Goal: Task Accomplishment & Management: Manage account settings

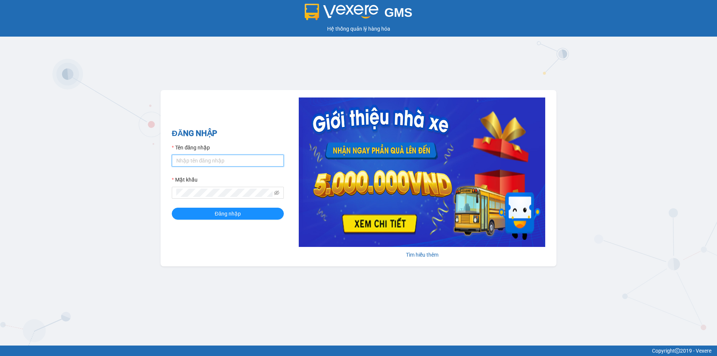
drag, startPoint x: 204, startPoint y: 157, endPoint x: 204, endPoint y: 163, distance: 6.0
click at [204, 158] on input "Tên đăng nhập" at bounding box center [228, 161] width 112 height 12
type input "trong.minhtam"
click at [172, 208] on button "Đăng nhập" at bounding box center [228, 214] width 112 height 12
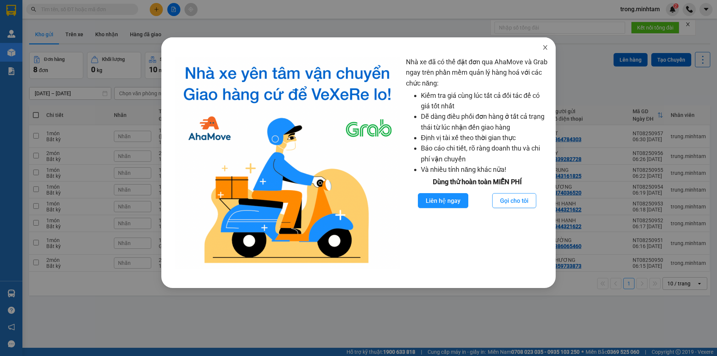
click at [542, 48] on icon "close" at bounding box center [545, 47] width 6 height 6
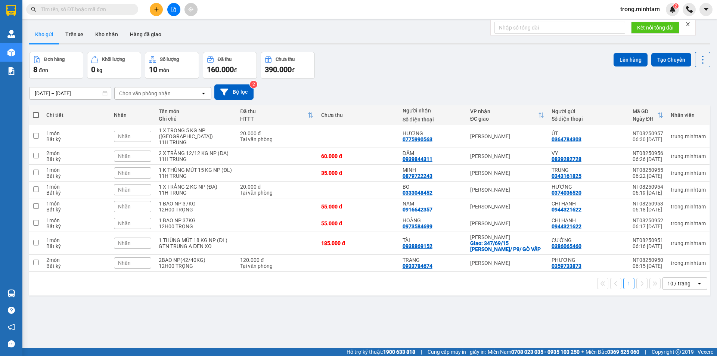
click at [688, 24] on icon "close" at bounding box center [687, 24] width 5 height 5
click at [110, 37] on button "Kho nhận" at bounding box center [106, 34] width 35 height 18
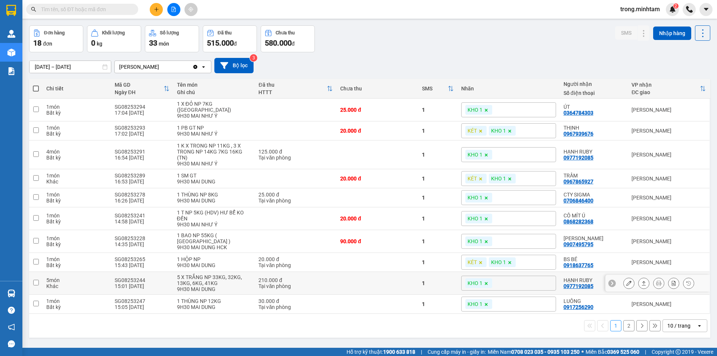
scroll to position [34, 0]
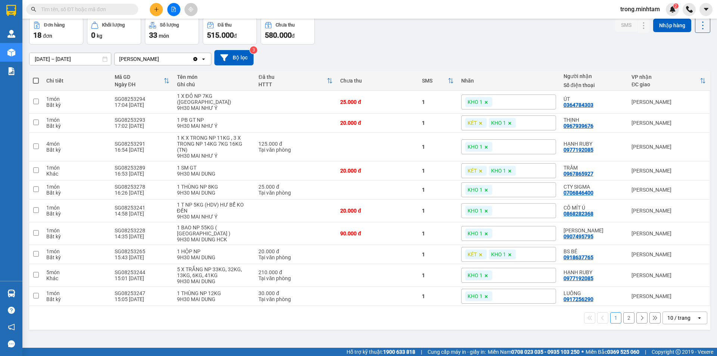
click at [669, 314] on div "10 / trang" at bounding box center [678, 317] width 23 height 7
click at [669, 298] on div "100 / trang" at bounding box center [679, 293] width 45 height 13
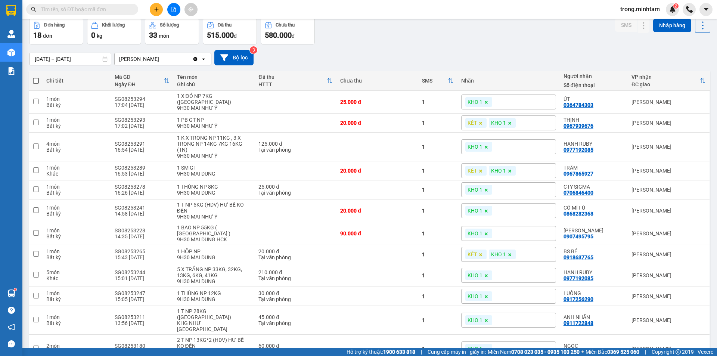
click at [96, 12] on input "text" at bounding box center [85, 9] width 88 height 8
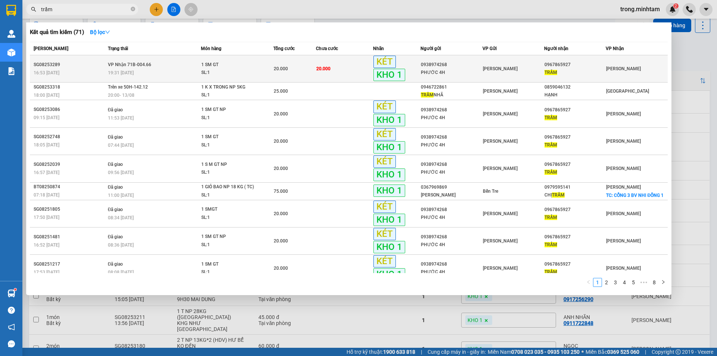
type input "trầm"
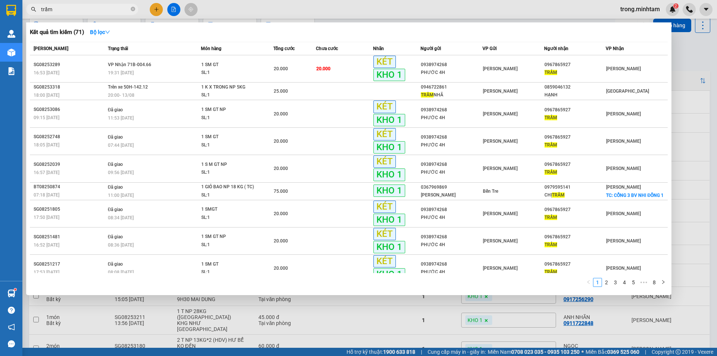
click at [248, 74] on div "SL: 1" at bounding box center [229, 73] width 56 height 8
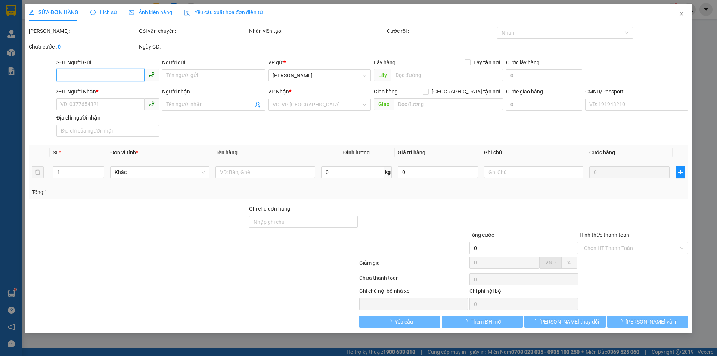
type input "0938974268"
type input "PHƯỚC 4H"
type input "0967865927"
type input "TRẦM"
type input "20.000"
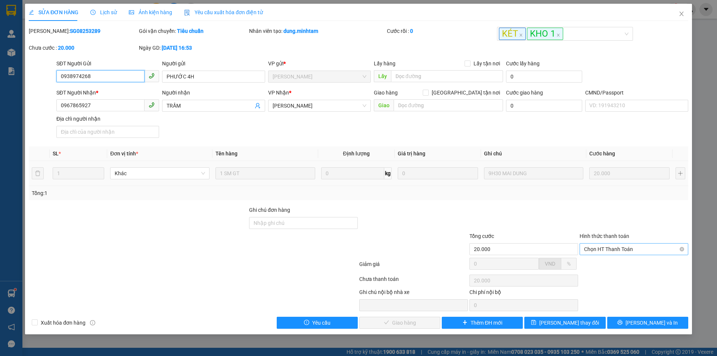
click at [627, 245] on span "Chọn HT Thanh Toán" at bounding box center [634, 248] width 100 height 11
click at [603, 258] on div "Tại văn phòng" at bounding box center [634, 264] width 109 height 12
type input "0"
click at [410, 320] on span "[PERSON_NAME] và Giao hàng" at bounding box center [409, 323] width 72 height 8
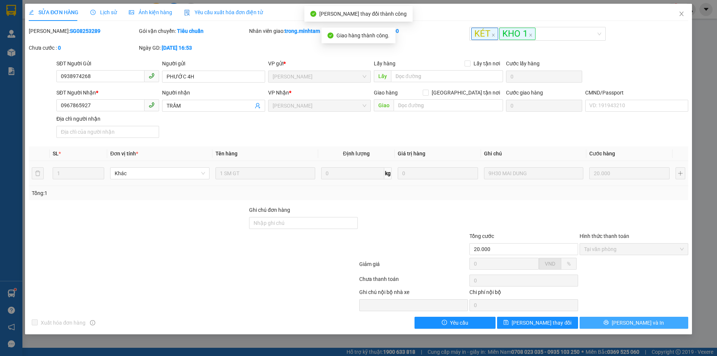
click at [634, 322] on span "[PERSON_NAME] và In" at bounding box center [638, 323] width 52 height 8
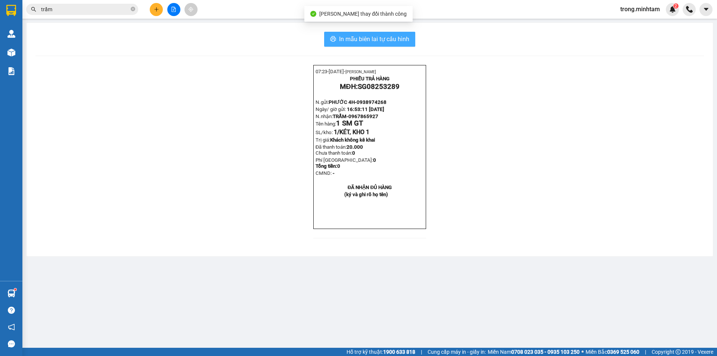
click at [362, 37] on span "In mẫu biên lai tự cấu hình" at bounding box center [374, 38] width 70 height 9
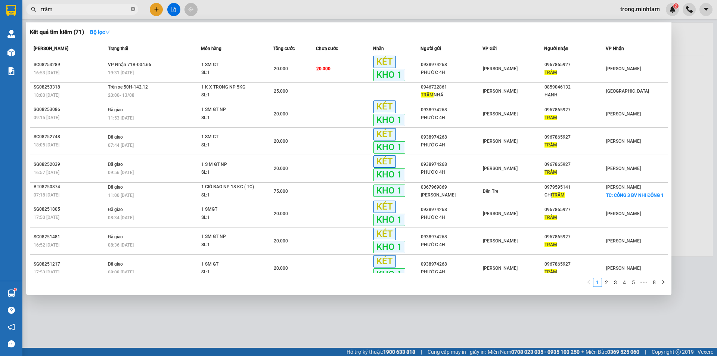
click at [134, 10] on icon "close-circle" at bounding box center [133, 9] width 4 height 4
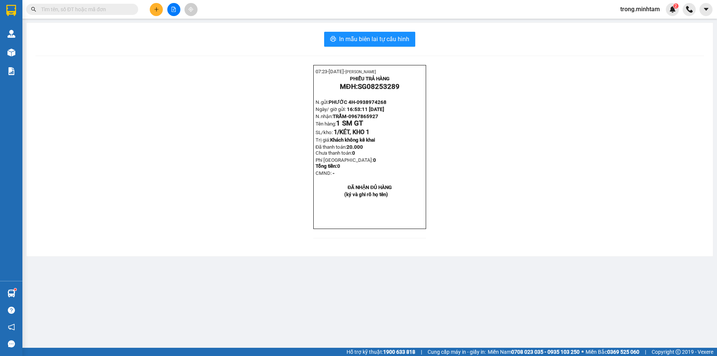
click at [97, 7] on input "text" at bounding box center [85, 9] width 88 height 8
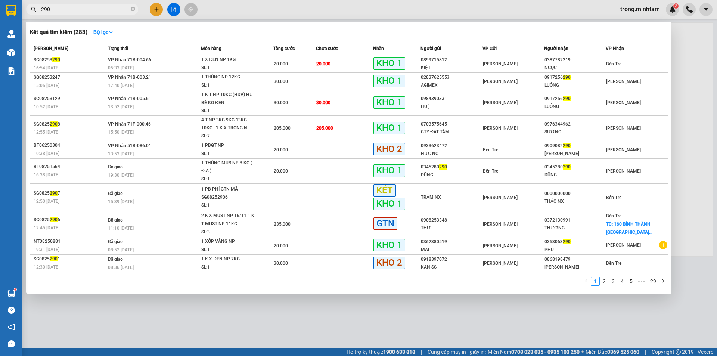
type input "290"
click at [134, 7] on icon "close-circle" at bounding box center [133, 9] width 4 height 4
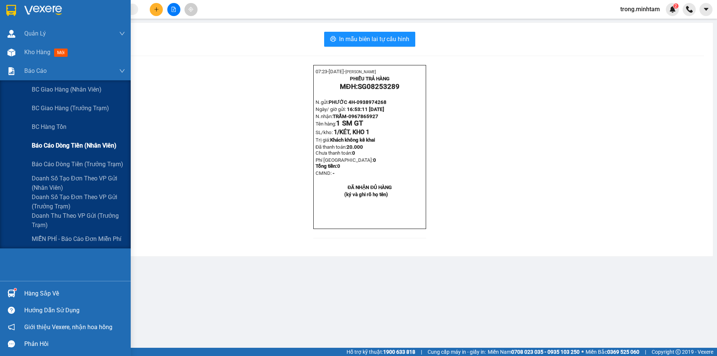
click at [70, 149] on span "Báo cáo dòng tiền (nhân viên)" at bounding box center [74, 145] width 85 height 9
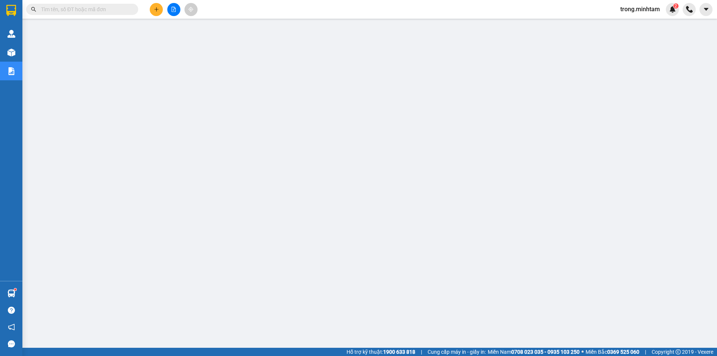
click at [86, 11] on input "text" at bounding box center [85, 9] width 88 height 8
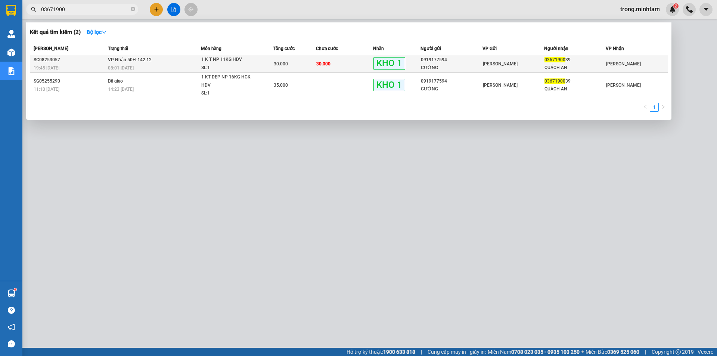
type input "03671900"
click at [239, 60] on div "1 K T NP 11KG HDV" at bounding box center [229, 60] width 56 height 8
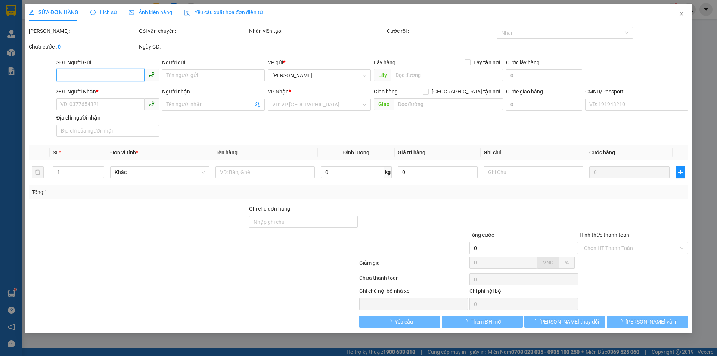
type input "0919177594"
type input "CƯỜNG"
type input "0367190039"
type input "QUÁCH AN"
type input "ĐỔ BỂ KO ĐỀN KNM"
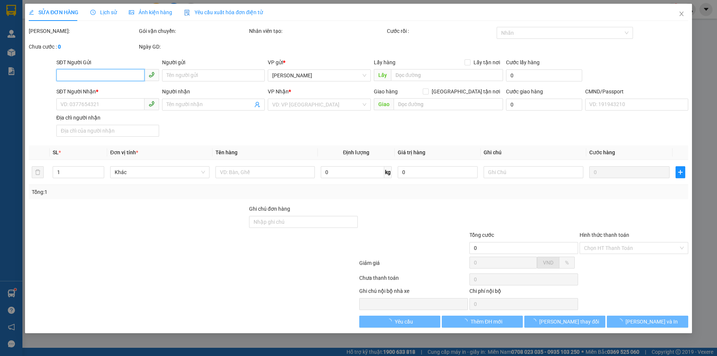
type input "30.000"
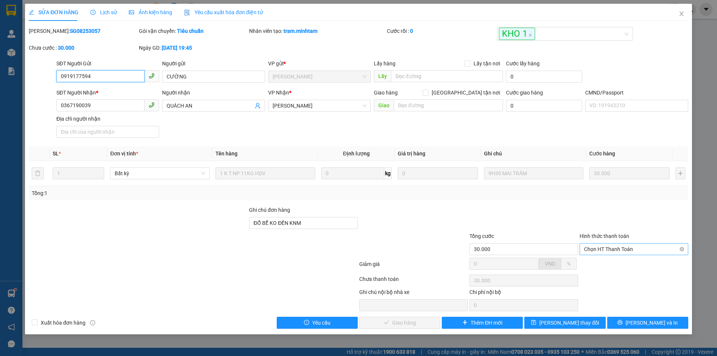
click at [599, 251] on span "Chọn HT Thanh Toán" at bounding box center [634, 248] width 100 height 11
click at [600, 260] on div "Tại văn phòng" at bounding box center [634, 264] width 100 height 8
type input "0"
click at [400, 328] on button "[PERSON_NAME] và Giao hàng" at bounding box center [399, 323] width 81 height 12
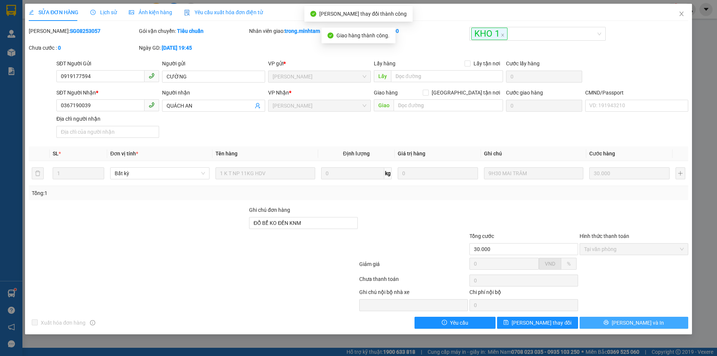
click at [625, 322] on button "[PERSON_NAME] và In" at bounding box center [634, 323] width 109 height 12
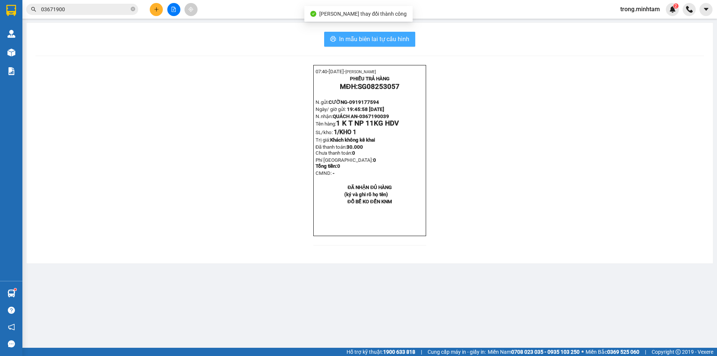
click at [387, 43] on span "In mẫu biên lai tự cấu hình" at bounding box center [374, 38] width 70 height 9
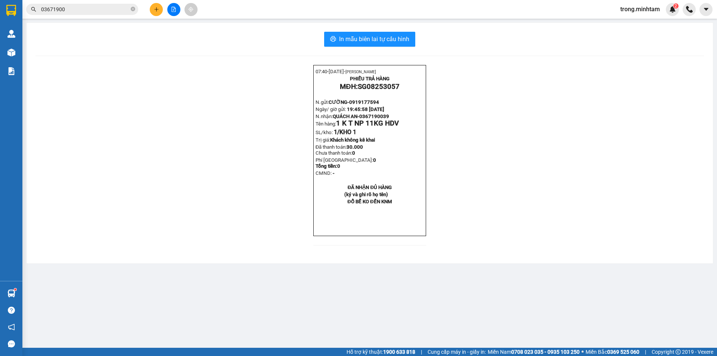
click at [94, 17] on div "Kết quả tìm kiếm ( 2 ) Bộ lọc Mã ĐH Trạng thái Món hàng Tổng cước Chưa cước Nhã…" at bounding box center [358, 9] width 717 height 19
click at [92, 13] on input "03671900" at bounding box center [85, 9] width 88 height 8
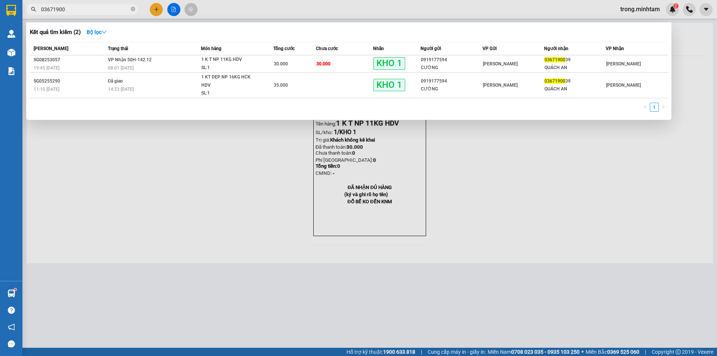
click at [92, 13] on input "03671900" at bounding box center [85, 9] width 88 height 8
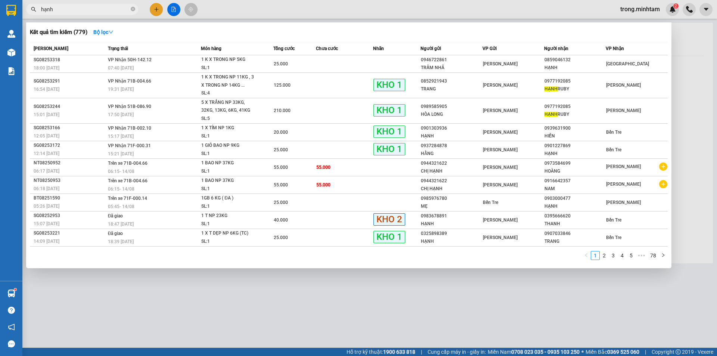
type input "hạnh"
click at [130, 9] on span "hạnh" at bounding box center [82, 9] width 112 height 11
click at [133, 9] on icon "close-circle" at bounding box center [133, 9] width 4 height 4
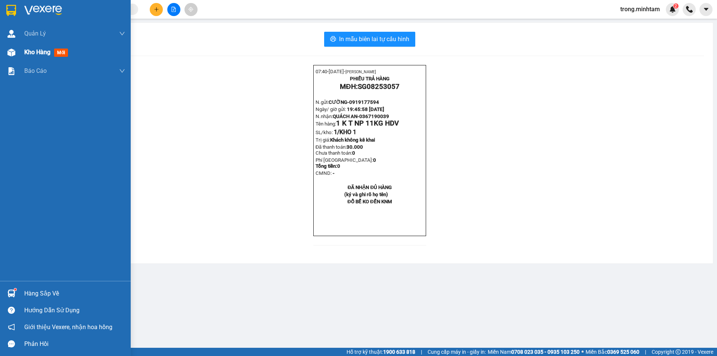
click at [46, 55] on span "Kho hàng" at bounding box center [37, 52] width 26 height 7
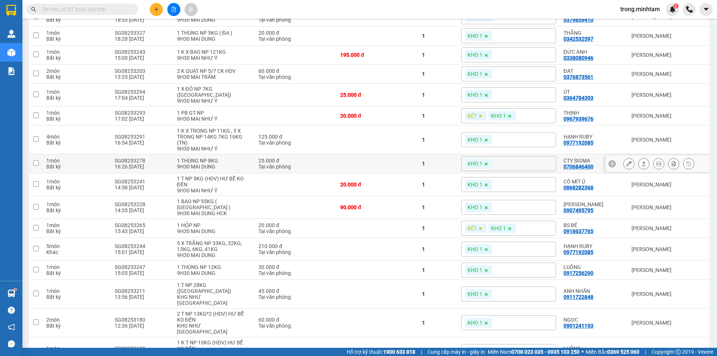
scroll to position [124, 0]
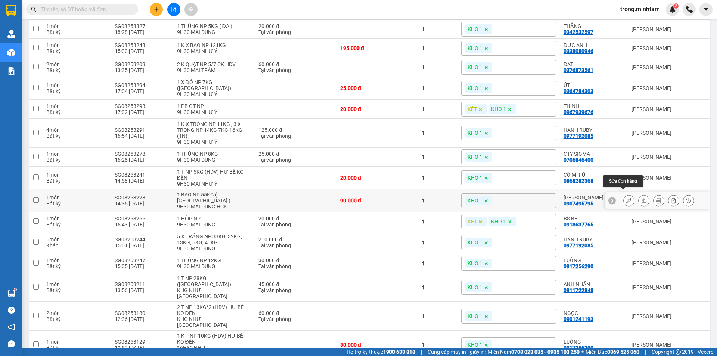
click at [626, 198] on icon at bounding box center [628, 200] width 5 height 5
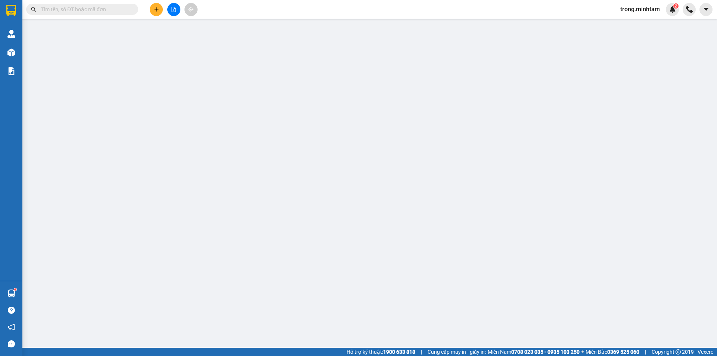
type input "0935593036"
type input "THÚY"
type input "0907495795"
type input "[PERSON_NAME]"
type input "DG"
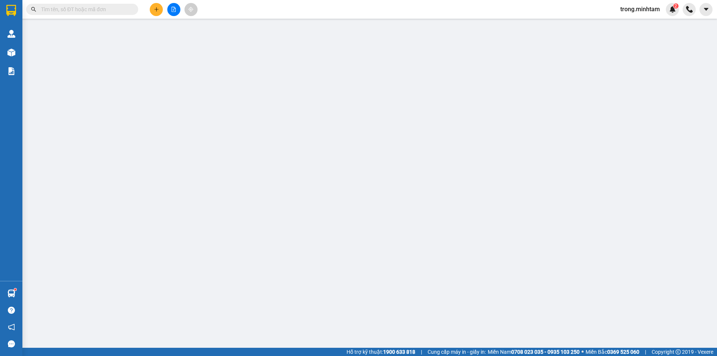
type input "90.000"
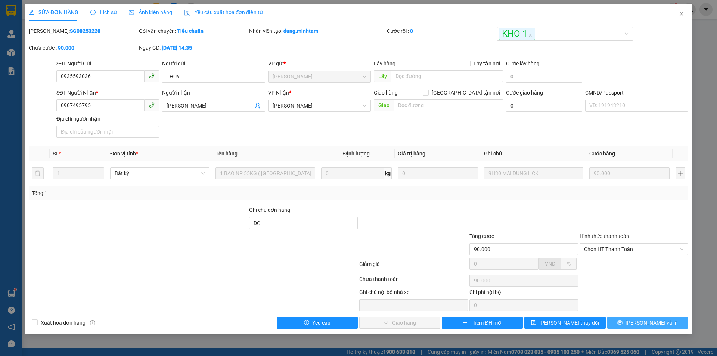
click at [623, 321] on button "[PERSON_NAME] và In" at bounding box center [647, 323] width 81 height 12
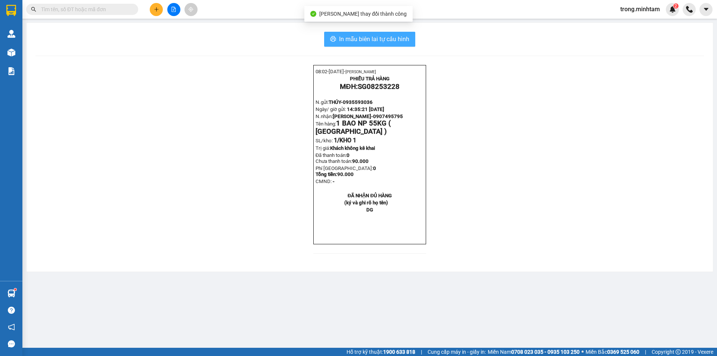
click at [340, 34] on button "In mẫu biên lai tự cấu hình" at bounding box center [369, 39] width 91 height 15
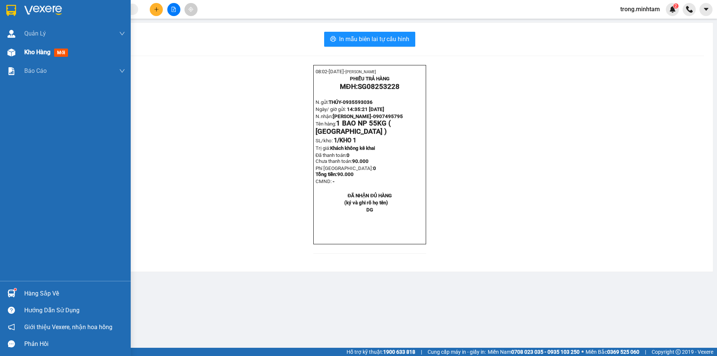
click at [31, 53] on span "Kho hàng" at bounding box center [37, 52] width 26 height 7
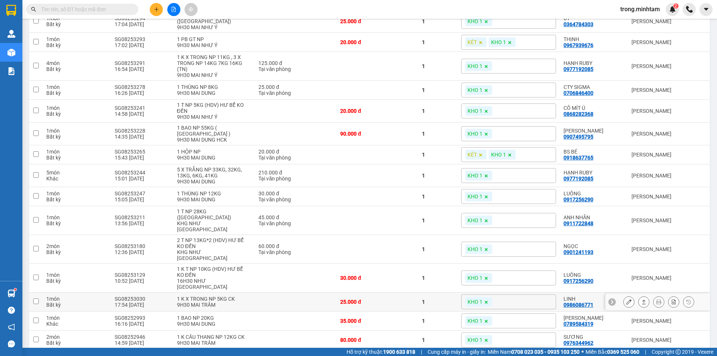
scroll to position [223, 0]
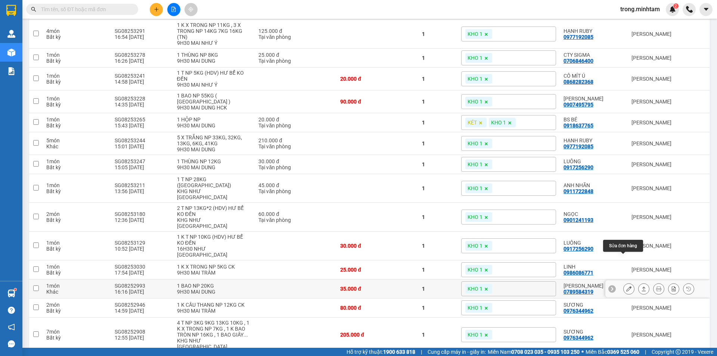
click at [626, 282] on button at bounding box center [629, 288] width 10 height 13
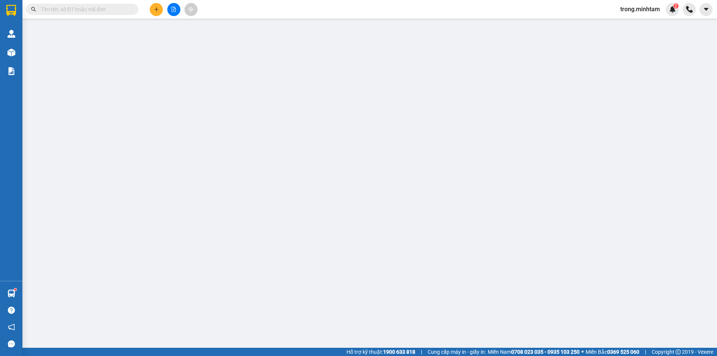
type input "02838550294"
type input "[PERSON_NAME]"
type input "0789584319"
type input "[PERSON_NAME]"
type input "35.000"
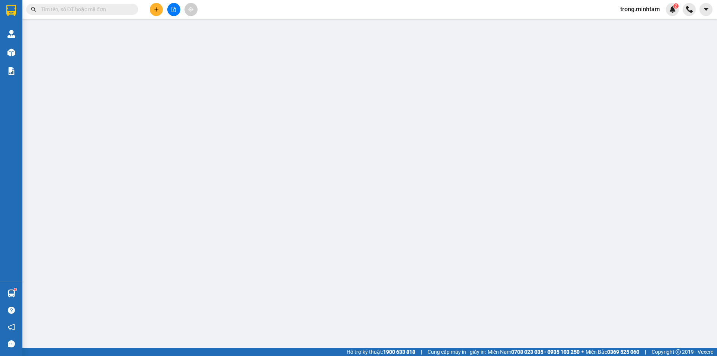
type input "35.000"
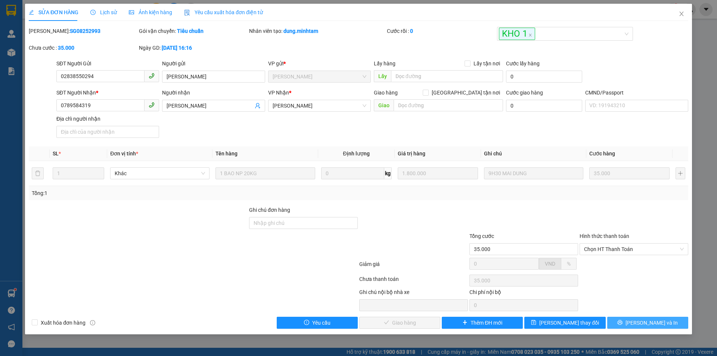
click at [630, 318] on button "[PERSON_NAME] và In" at bounding box center [647, 323] width 81 height 12
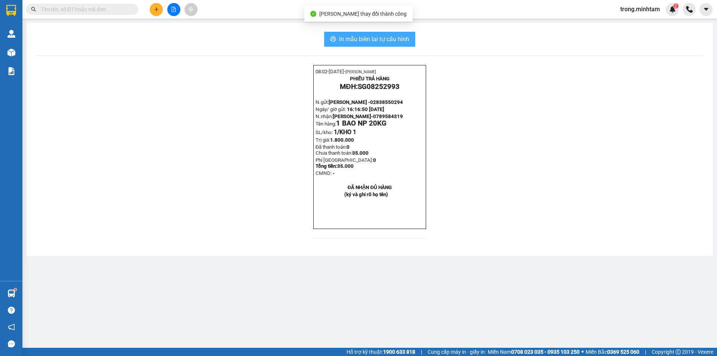
click at [392, 39] on span "In mẫu biên lai tự cấu hình" at bounding box center [374, 38] width 70 height 9
click at [357, 40] on span "In mẫu biên lai tự cấu hình" at bounding box center [374, 38] width 70 height 9
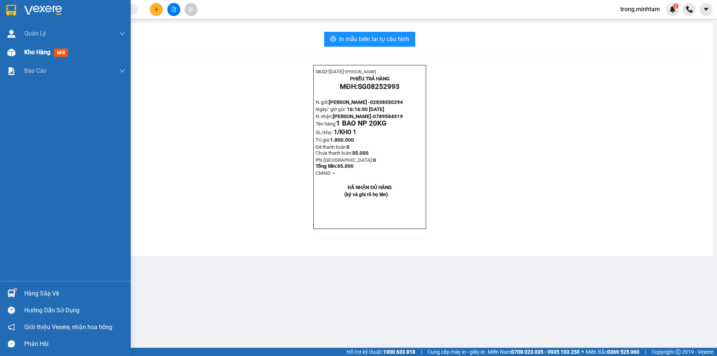
click at [37, 57] on div "Kho hàng mới" at bounding box center [47, 51] width 47 height 9
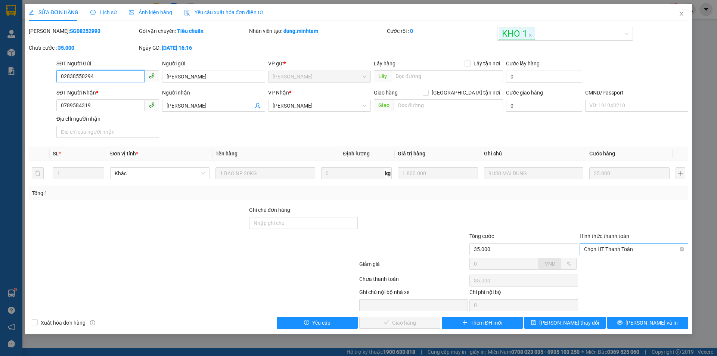
click at [598, 249] on span "Chọn HT Thanh Toán" at bounding box center [634, 248] width 100 height 11
click at [594, 257] on div "Total Paid Fee 0 Total UnPaid Fee 35.000 Cash Collection Total Fee Mã ĐH: SG082…" at bounding box center [359, 178] width 660 height 302
click at [600, 249] on span "Chọn HT Thanh Toán" at bounding box center [634, 248] width 100 height 11
click at [597, 262] on div "Tại văn phòng" at bounding box center [634, 264] width 100 height 8
click at [413, 324] on span "[PERSON_NAME] và Giao hàng" at bounding box center [409, 323] width 72 height 8
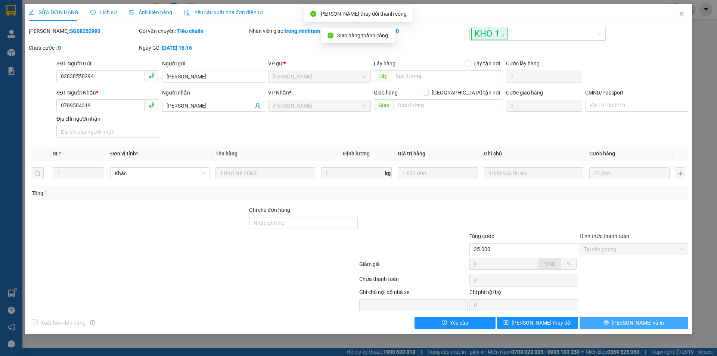
click at [628, 319] on span "[PERSON_NAME] và In" at bounding box center [638, 323] width 52 height 8
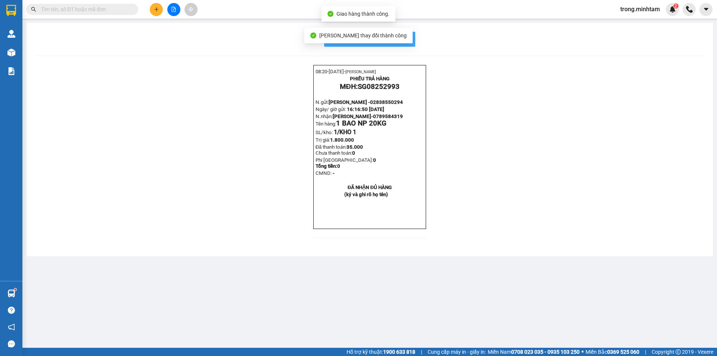
click at [409, 37] on span "In mẫu biên lai tự cấu hình" at bounding box center [374, 38] width 70 height 9
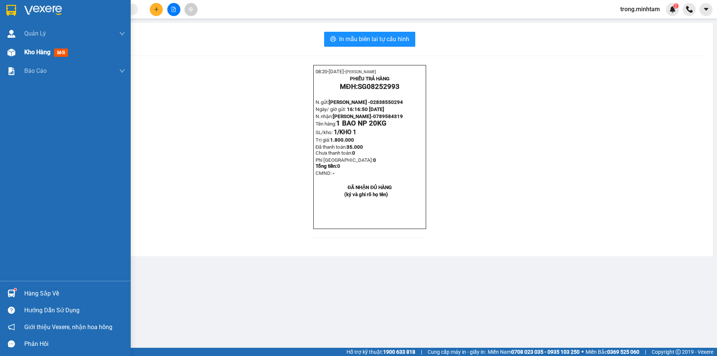
click at [40, 54] on span "Kho hàng" at bounding box center [37, 52] width 26 height 7
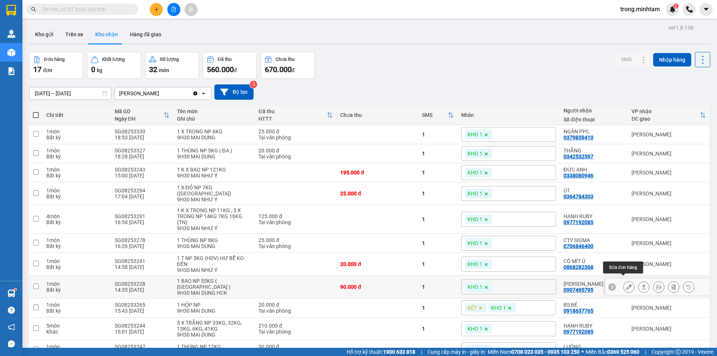
click at [626, 284] on icon at bounding box center [628, 286] width 5 height 5
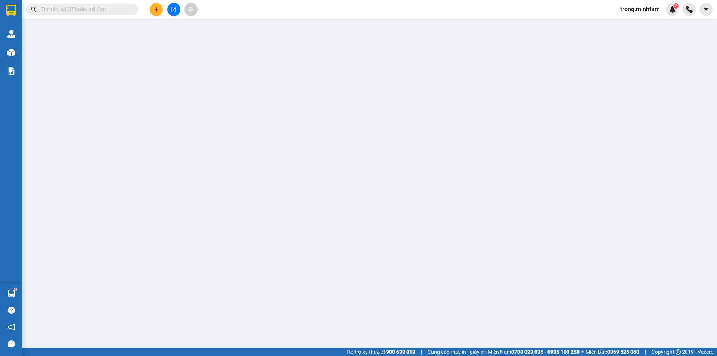
type input "0935593036"
type input "THÚY"
type input "0907495795"
type input "[PERSON_NAME]"
type input "DG"
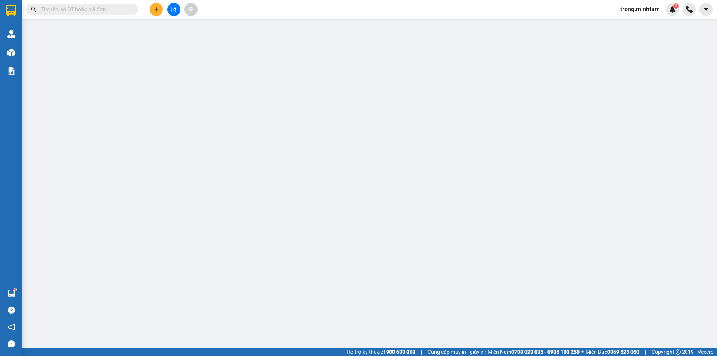
type input "90.000"
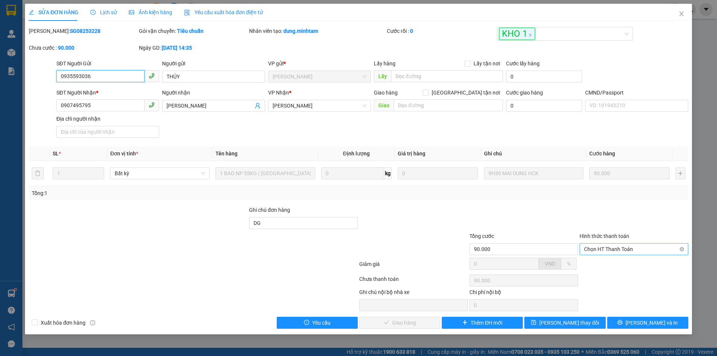
click at [589, 248] on span "Chọn HT Thanh Toán" at bounding box center [634, 248] width 100 height 11
click at [587, 260] on div "Tại văn phòng" at bounding box center [634, 264] width 100 height 8
type input "0"
click at [434, 318] on button "[PERSON_NAME] và Giao hàng" at bounding box center [399, 323] width 81 height 12
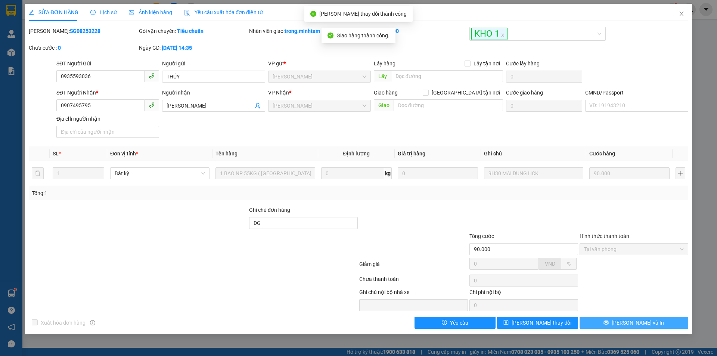
click at [622, 319] on button "[PERSON_NAME] và In" at bounding box center [634, 323] width 109 height 12
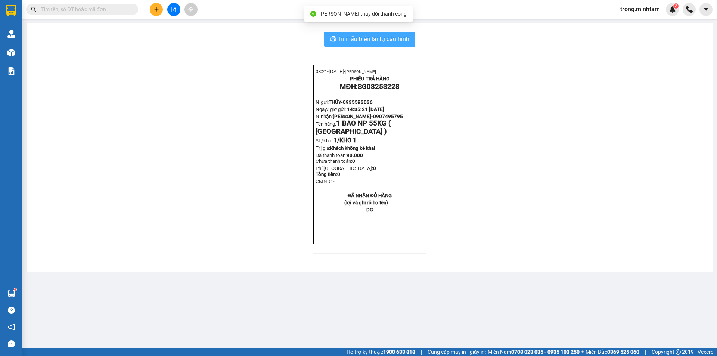
click at [411, 45] on button "In mẫu biên lai tự cấu hình" at bounding box center [369, 39] width 91 height 15
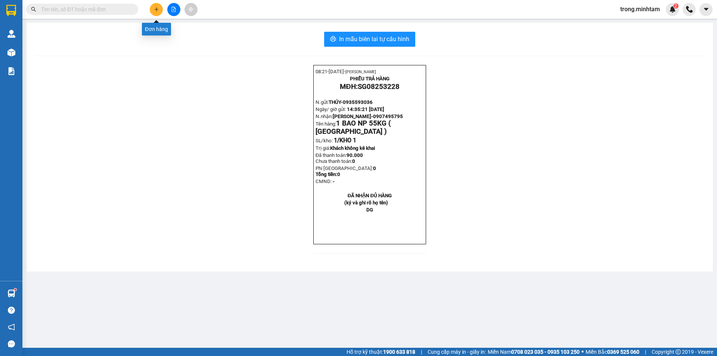
click at [157, 8] on icon "plus" at bounding box center [156, 9] width 5 height 5
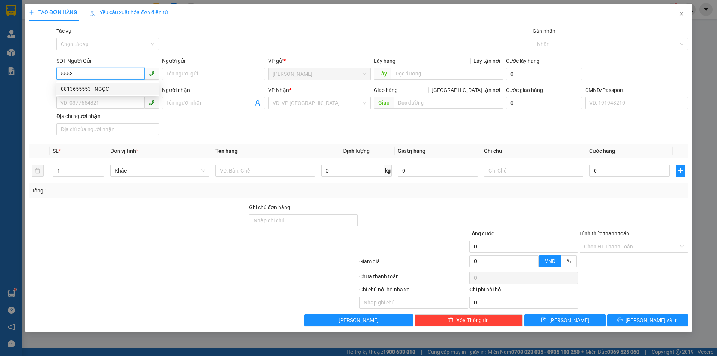
click at [93, 87] on div "0813655553 - NGỌC" at bounding box center [108, 89] width 94 height 8
type input "0813655553"
type input "NGỌC"
type input "0706791438"
type input "TRANG"
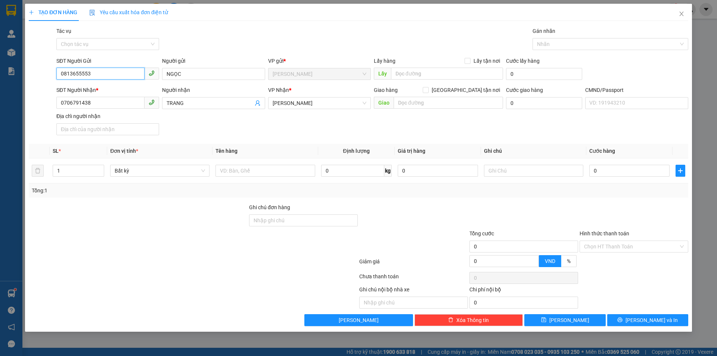
type input "0813655553"
click at [680, 16] on icon "close" at bounding box center [681, 14] width 4 height 4
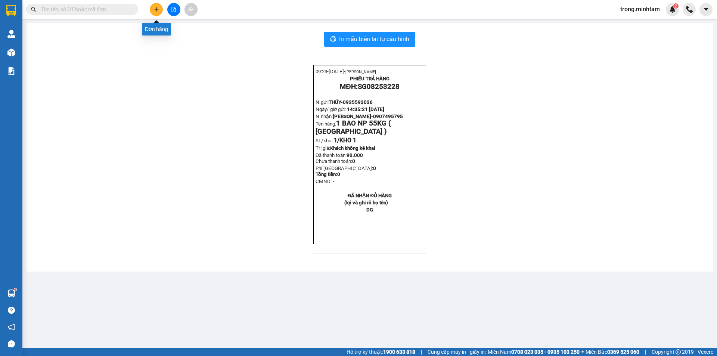
click at [158, 12] on button at bounding box center [156, 9] width 13 height 13
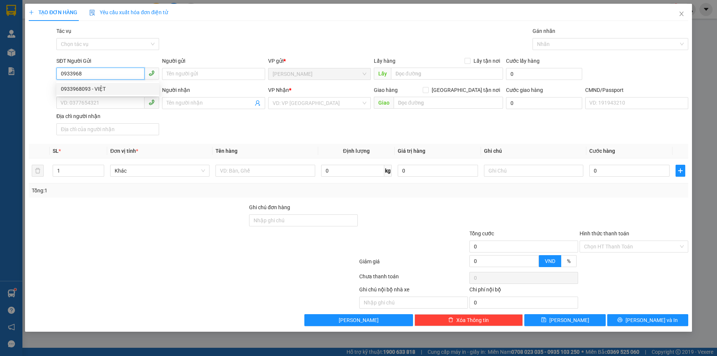
click at [99, 86] on div "0933968093 - VIỆT" at bounding box center [108, 89] width 94 height 8
type input "0933968093"
type input "VIỆT"
type input "0918091673"
type input "KIỆT"
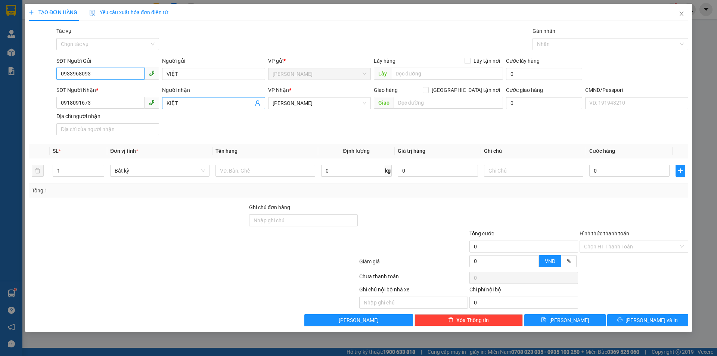
type input "0933968093"
click at [256, 103] on icon "user-add" at bounding box center [258, 103] width 6 height 6
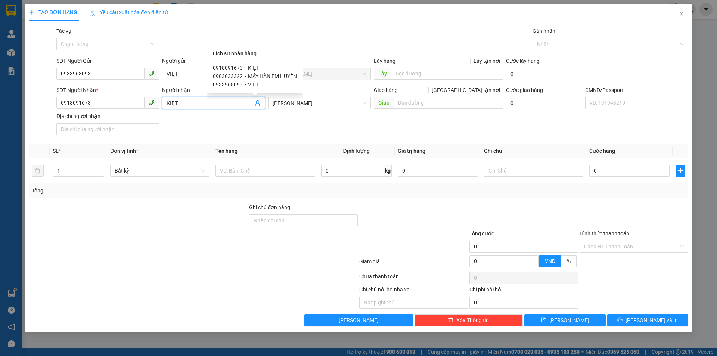
click at [230, 84] on span "0933968093" at bounding box center [228, 84] width 30 height 6
type input "0933968093"
type input "VIỆT"
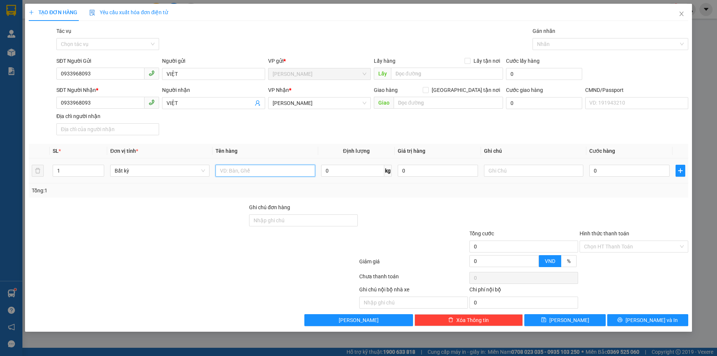
click at [233, 174] on input "text" at bounding box center [264, 171] width 99 height 12
type input "1 VALI NP 15KG"
type input "14H00 TRỌNG"
type input "3"
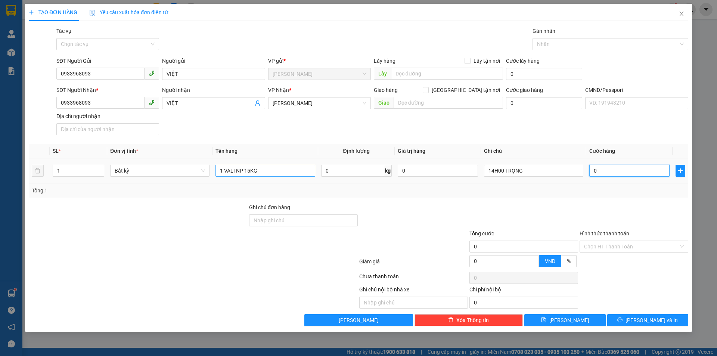
type input "3"
type input "30"
click at [643, 318] on span "[PERSON_NAME] và In" at bounding box center [652, 320] width 52 height 8
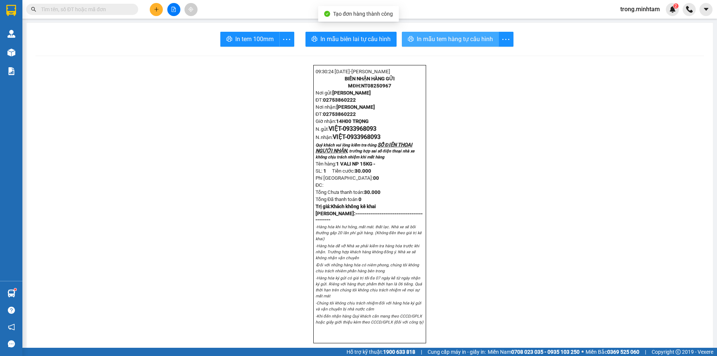
click at [431, 38] on span "In mẫu tem hàng tự cấu hình" at bounding box center [455, 38] width 76 height 9
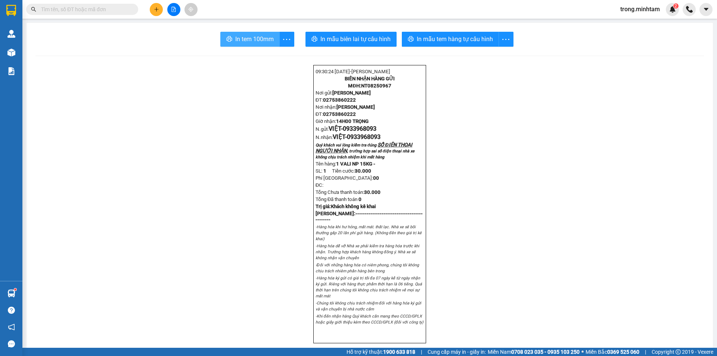
click at [260, 42] on span "In tem 100mm" at bounding box center [254, 38] width 38 height 9
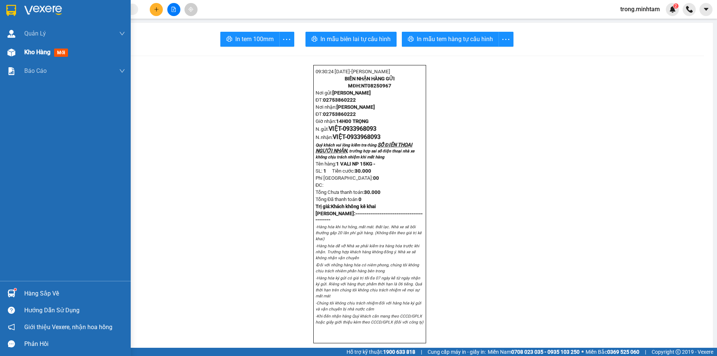
click at [33, 55] on span "Kho hàng" at bounding box center [37, 52] width 26 height 7
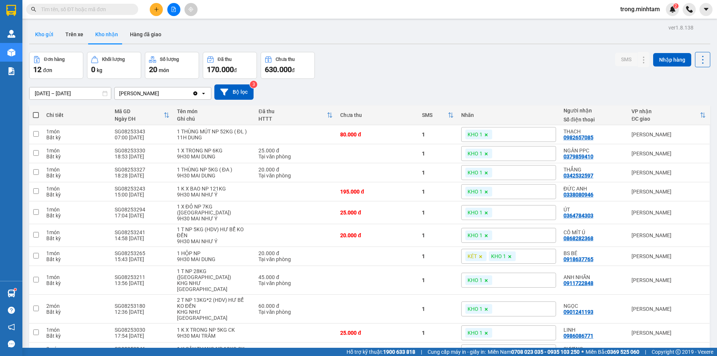
click at [38, 35] on button "Kho gửi" at bounding box center [44, 34] width 30 height 18
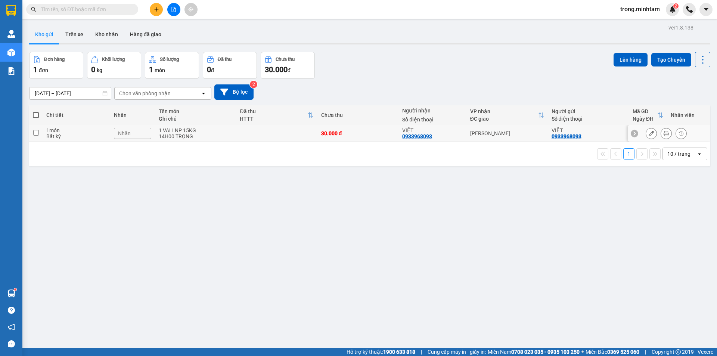
click at [293, 127] on td at bounding box center [276, 133] width 81 height 17
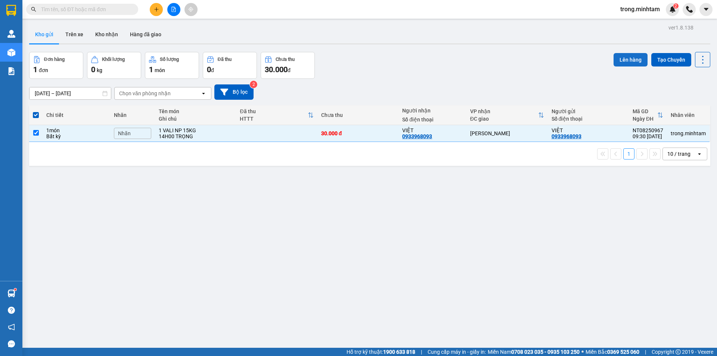
click at [627, 60] on button "Lên hàng" at bounding box center [631, 59] width 34 height 13
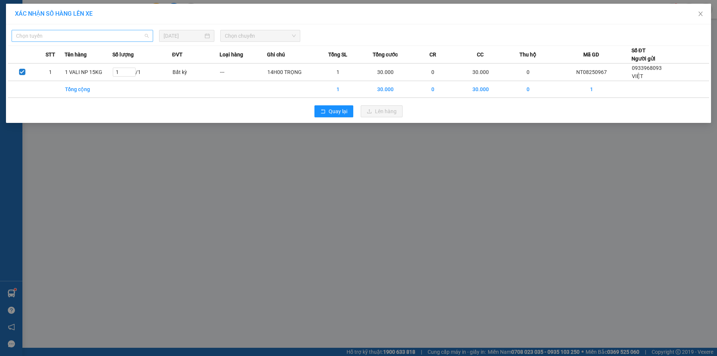
click at [71, 34] on span "Chọn tuyến" at bounding box center [82, 35] width 133 height 11
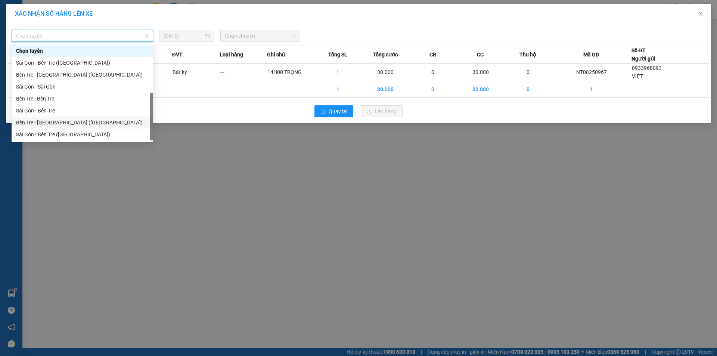
click at [59, 118] on div "Bến Tre - [GEOGRAPHIC_DATA] ([GEOGRAPHIC_DATA])" at bounding box center [82, 122] width 133 height 8
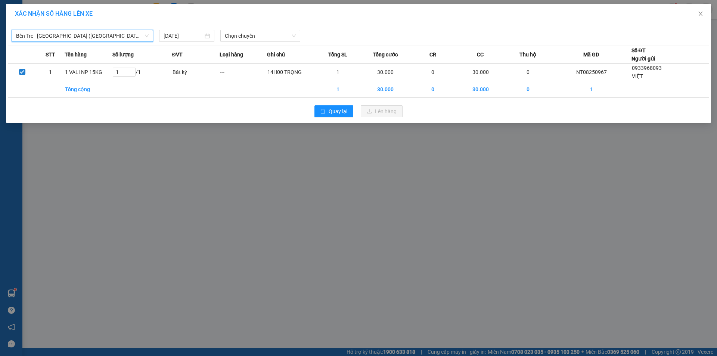
click at [233, 43] on div "Bến Tre - [GEOGRAPHIC_DATA] ([GEOGRAPHIC_DATA]) Bến Tre - [GEOGRAPHIC_DATA] ([G…" at bounding box center [358, 73] width 705 height 99
click at [240, 40] on span "Chọn chuyến" at bounding box center [260, 35] width 71 height 11
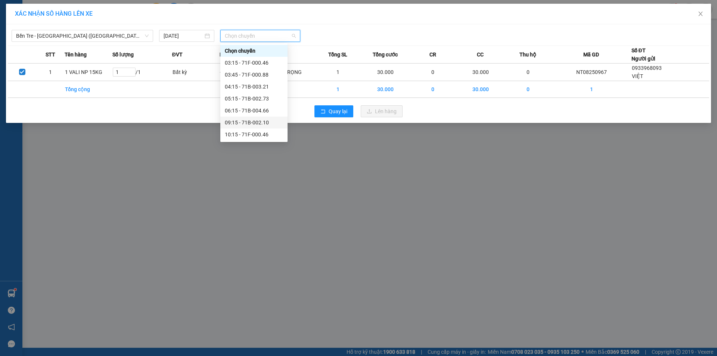
click at [251, 122] on div "09:15 - 71B-002.10" at bounding box center [254, 122] width 58 height 8
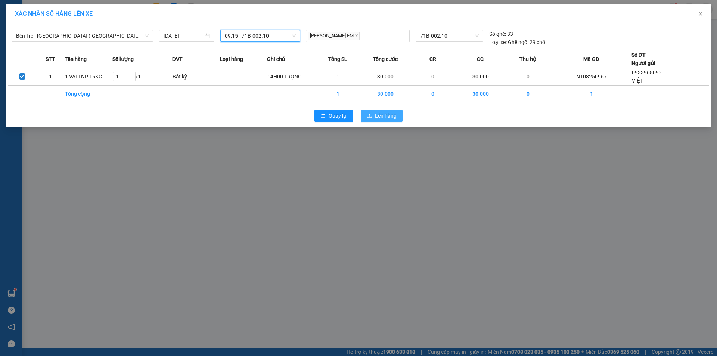
click at [382, 114] on span "Lên hàng" at bounding box center [386, 116] width 22 height 8
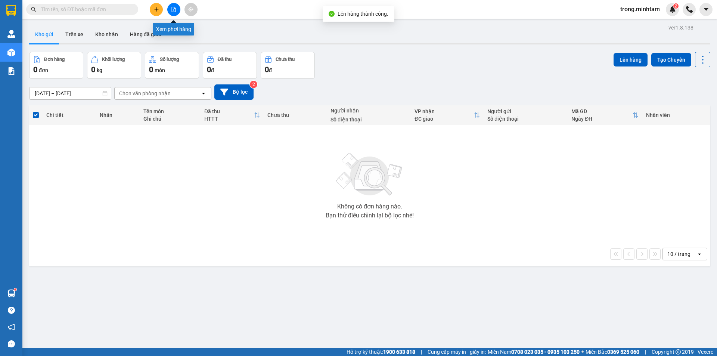
click at [177, 12] on button at bounding box center [173, 9] width 13 height 13
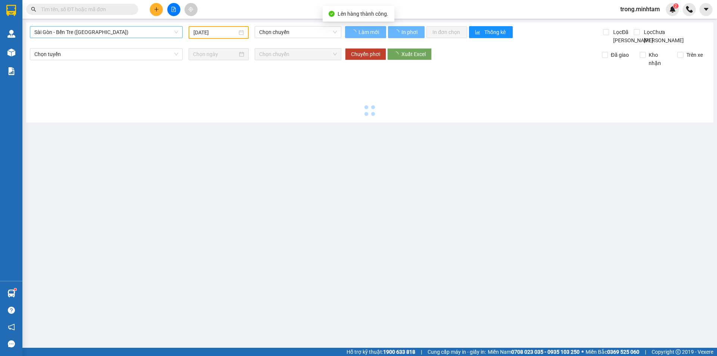
type input "[DATE]"
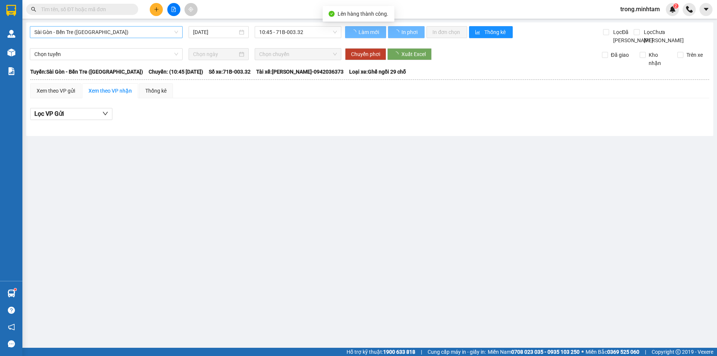
click at [102, 33] on span "Sài Gòn - Bến Tre ([GEOGRAPHIC_DATA])" at bounding box center [106, 32] width 144 height 11
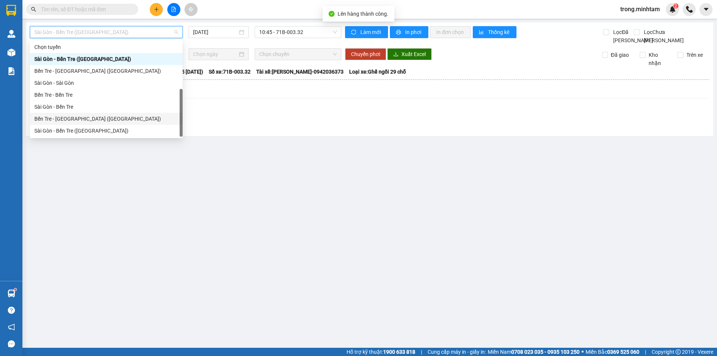
click at [80, 115] on div "Bến Tre - [GEOGRAPHIC_DATA] ([GEOGRAPHIC_DATA])" at bounding box center [106, 119] width 144 height 8
type input "[DATE]"
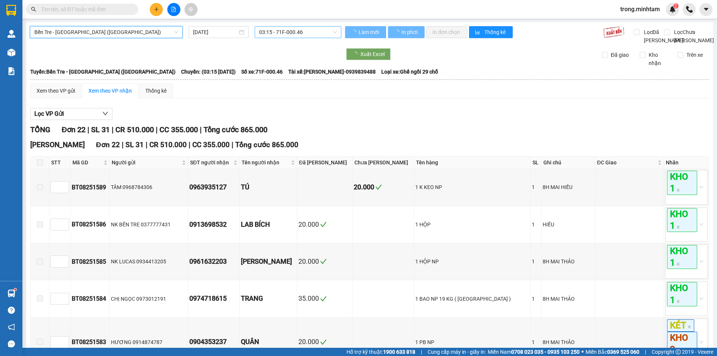
click at [267, 31] on span "03:15 - 71F-000.46" at bounding box center [298, 32] width 78 height 11
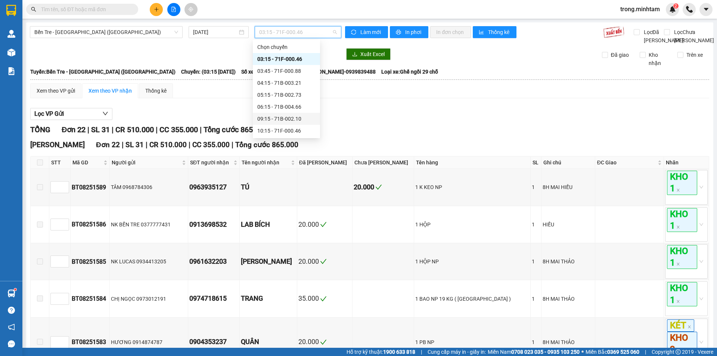
click at [291, 118] on div "09:15 - 71B-002.10" at bounding box center [286, 119] width 58 height 8
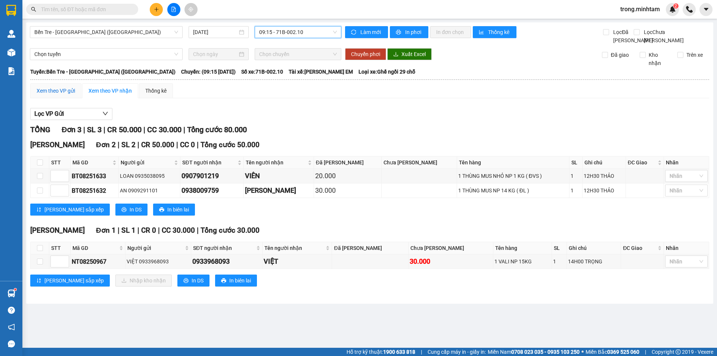
click at [61, 95] on div "Xem theo VP gửi" at bounding box center [56, 91] width 38 height 8
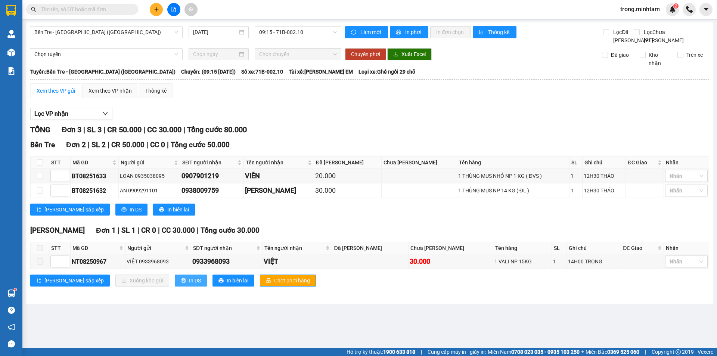
click at [189, 285] on span "In DS" at bounding box center [195, 280] width 12 height 8
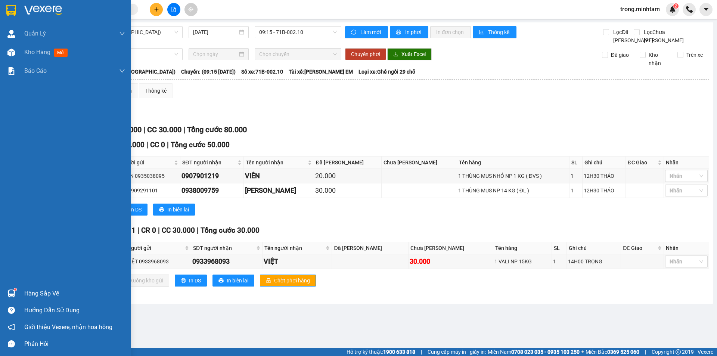
click at [45, 289] on div "Hàng sắp về" at bounding box center [74, 293] width 101 height 11
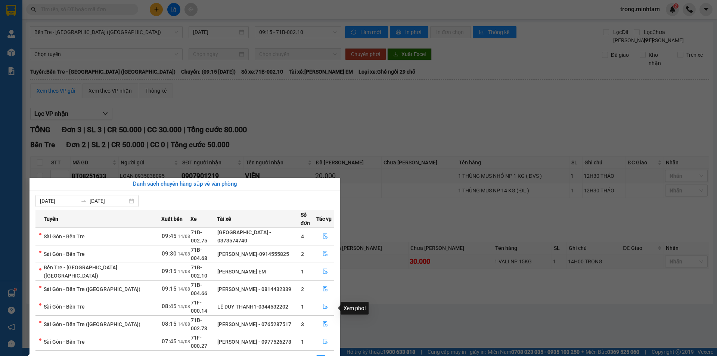
click at [325, 336] on button "button" at bounding box center [325, 342] width 17 height 12
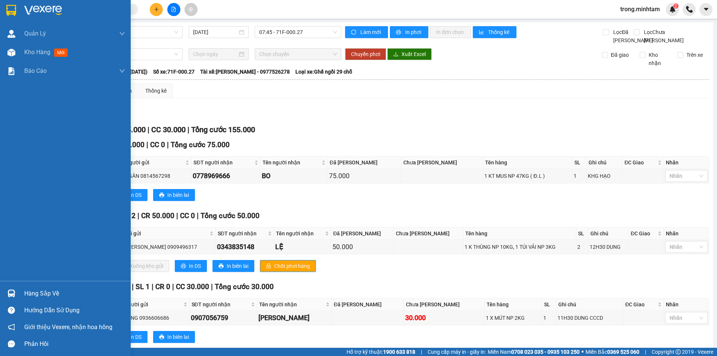
click at [37, 293] on div "Hàng sắp về" at bounding box center [74, 293] width 101 height 11
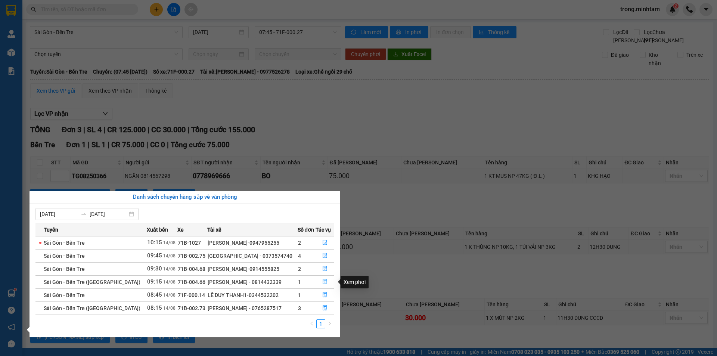
click at [322, 282] on icon "file-done" at bounding box center [324, 281] width 5 height 5
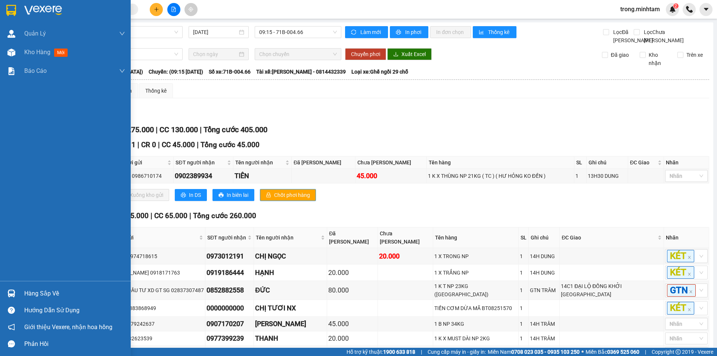
click at [35, 297] on div "Hàng sắp về" at bounding box center [74, 293] width 101 height 11
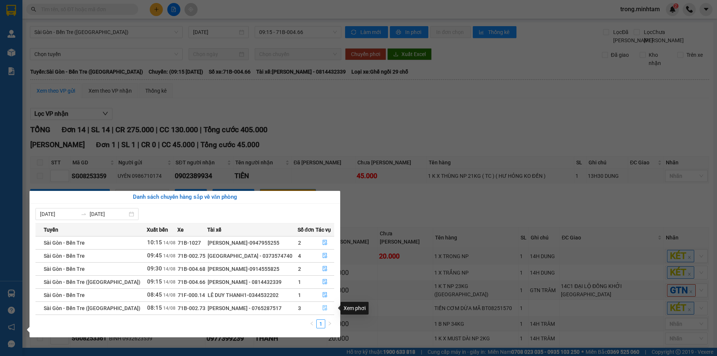
click at [323, 309] on icon "file-done" at bounding box center [325, 307] width 4 height 5
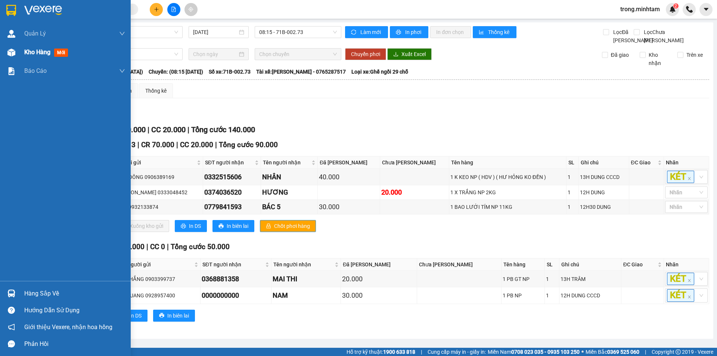
click at [42, 56] on div "Kho hàng mới" at bounding box center [47, 51] width 47 height 9
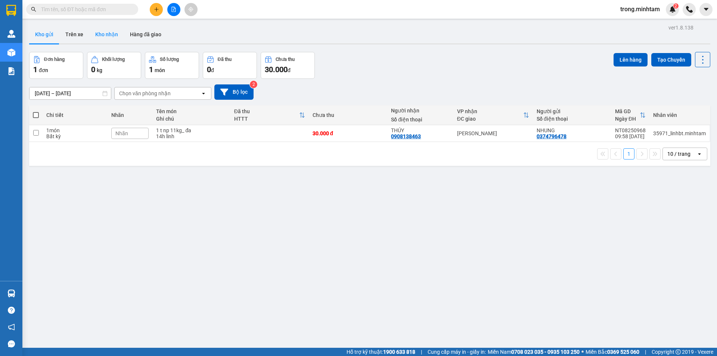
click at [109, 35] on button "Kho nhận" at bounding box center [106, 34] width 35 height 18
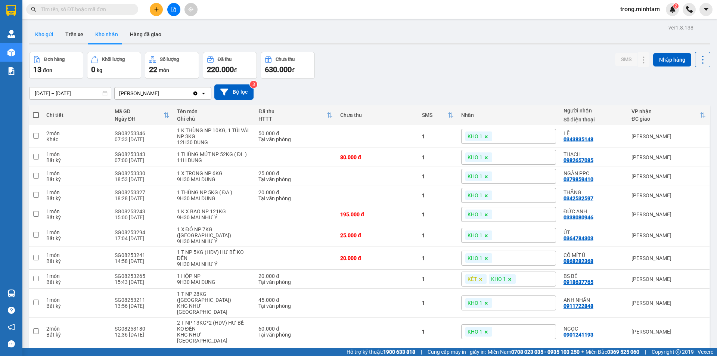
click at [41, 32] on button "Kho gửi" at bounding box center [44, 34] width 30 height 18
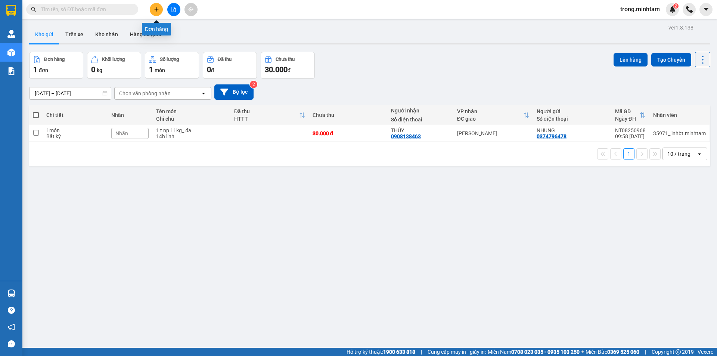
click at [158, 11] on icon "plus" at bounding box center [156, 9] width 5 height 5
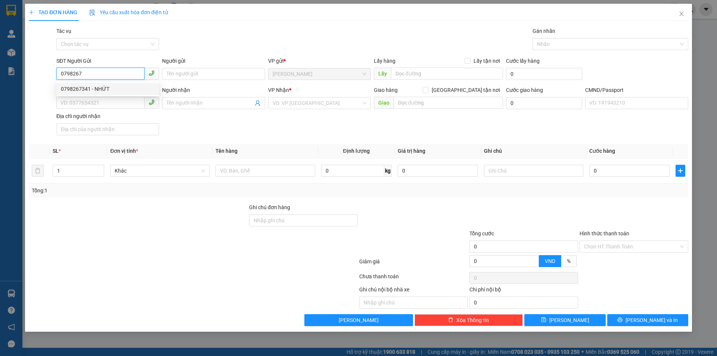
click at [113, 88] on div "0798267341 - NHỨT" at bounding box center [108, 89] width 94 height 8
type input "0798267341"
type input "NHỨT"
type input "0762454824"
type input "[PERSON_NAME]"
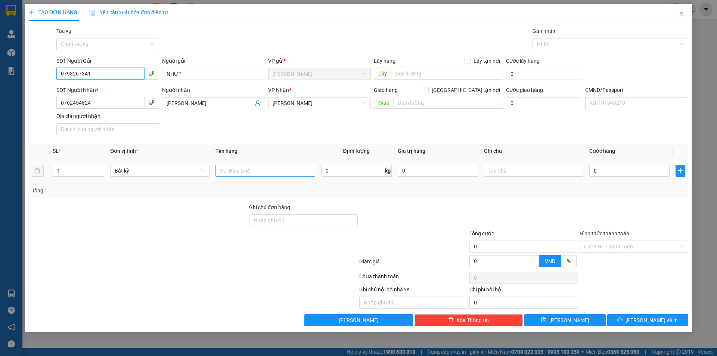
type input "0798267341"
click at [275, 170] on input "text" at bounding box center [264, 171] width 99 height 12
type input "1 BAO NP 10KG"
type input "14H00 TRỌNG"
type input "3"
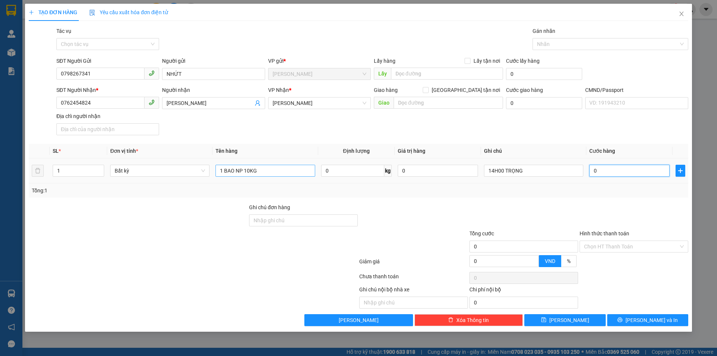
type input "3"
type input "30"
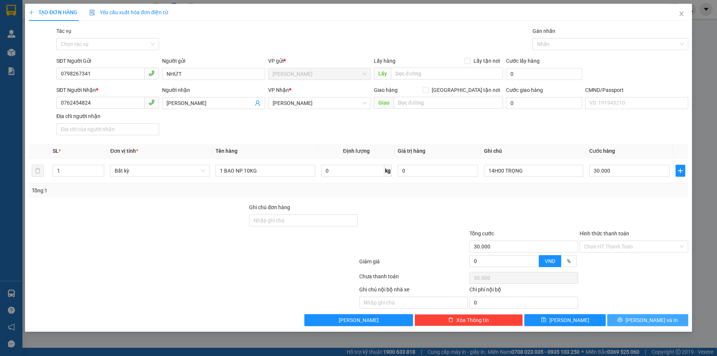
click at [621, 319] on button "[PERSON_NAME] và In" at bounding box center [647, 320] width 81 height 12
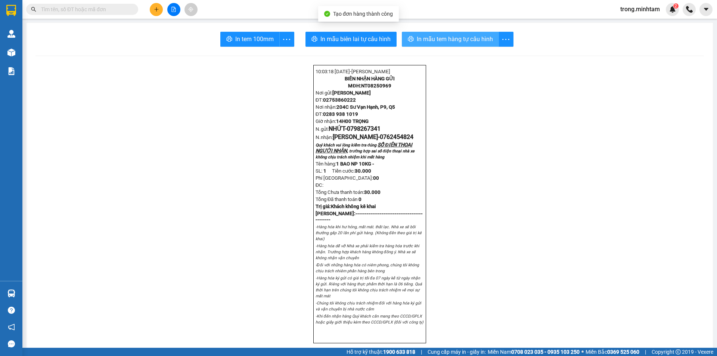
click at [439, 34] on span "In mẫu tem hàng tự cấu hình" at bounding box center [455, 38] width 76 height 9
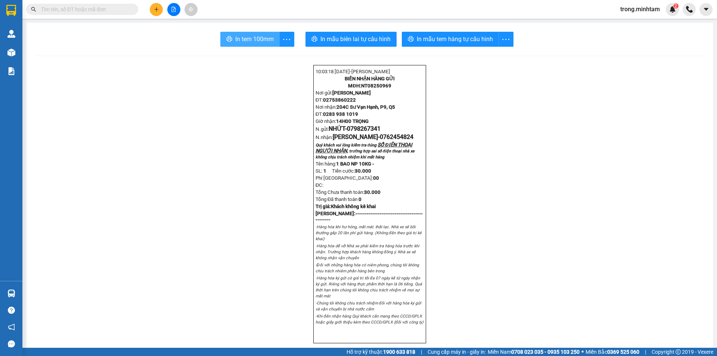
click at [242, 35] on span "In tem 100mm" at bounding box center [254, 38] width 38 height 9
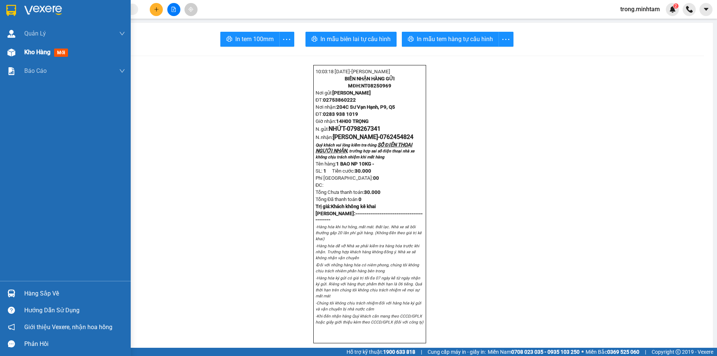
click at [27, 54] on span "Kho hàng" at bounding box center [37, 52] width 26 height 7
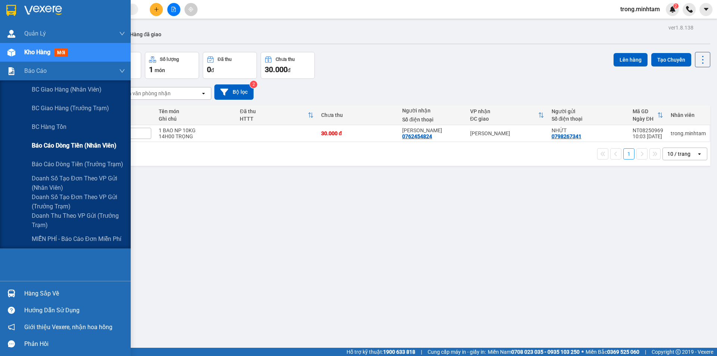
click at [70, 142] on span "Báo cáo dòng tiền (nhân viên)" at bounding box center [74, 145] width 85 height 9
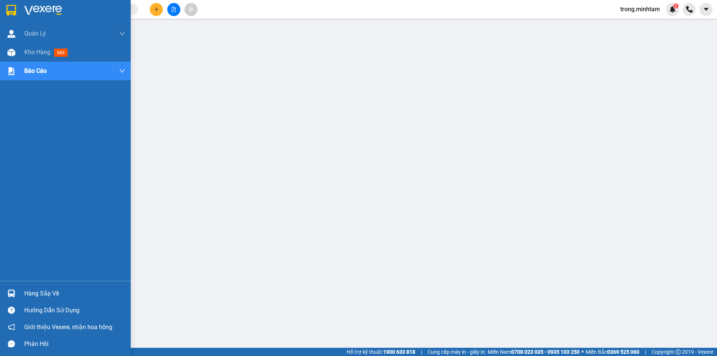
click at [51, 297] on div "Hàng sắp về" at bounding box center [74, 293] width 101 height 11
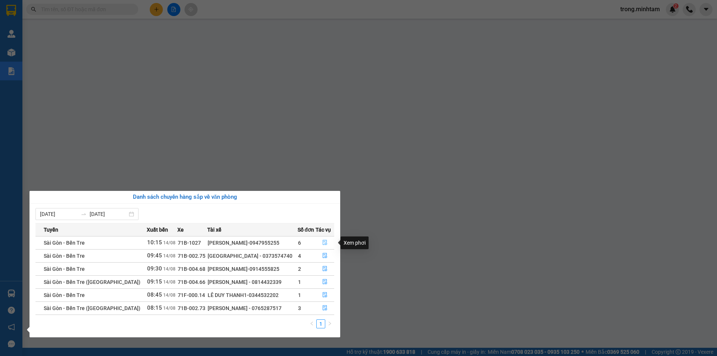
click at [320, 241] on button "button" at bounding box center [325, 243] width 18 height 12
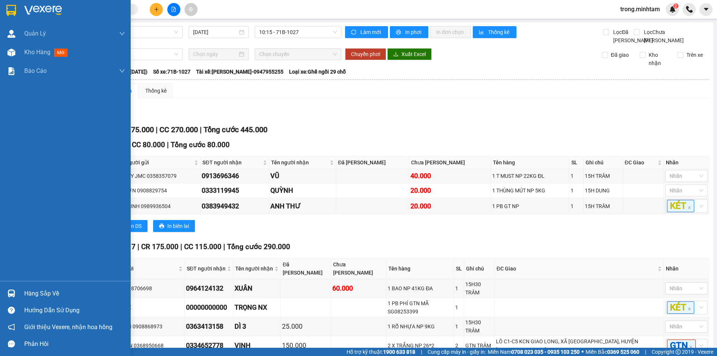
click at [41, 291] on div "Hàng sắp về" at bounding box center [74, 293] width 101 height 11
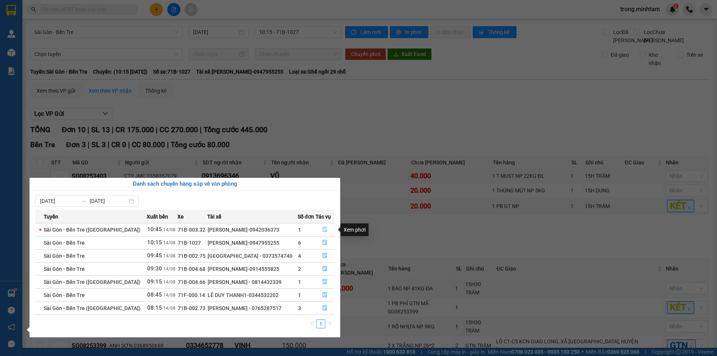
click at [323, 227] on icon "file-done" at bounding box center [325, 229] width 4 height 5
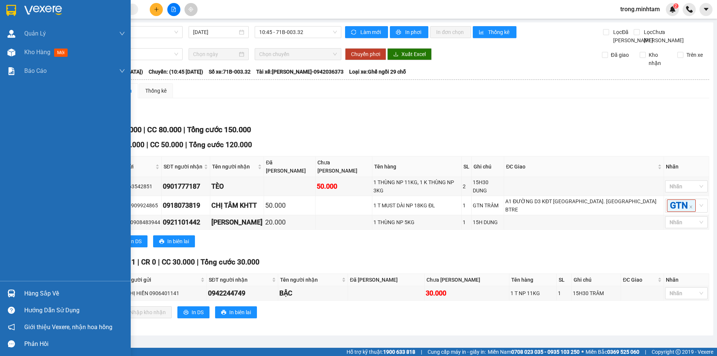
click at [49, 291] on div "Hàng sắp về" at bounding box center [74, 293] width 101 height 11
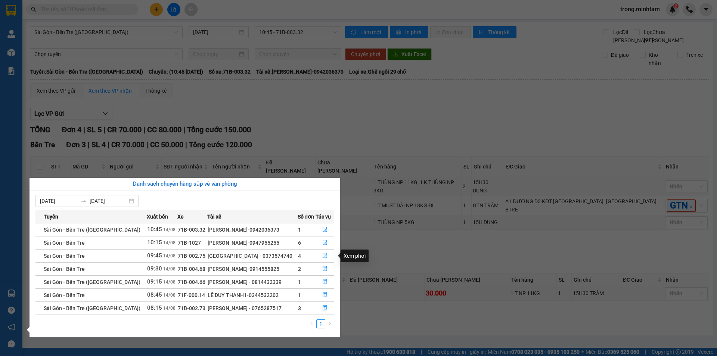
click at [324, 256] on icon "file-done" at bounding box center [324, 255] width 5 height 5
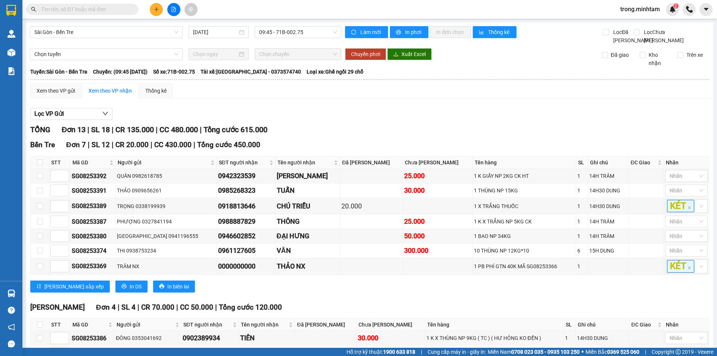
click at [93, 8] on input "text" at bounding box center [85, 9] width 88 height 8
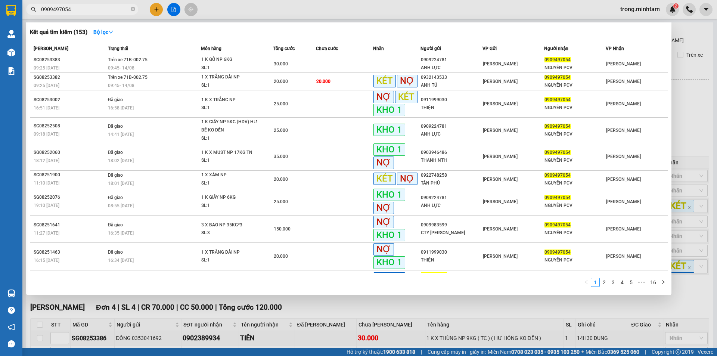
click at [109, 8] on input "0909497054" at bounding box center [85, 9] width 88 height 8
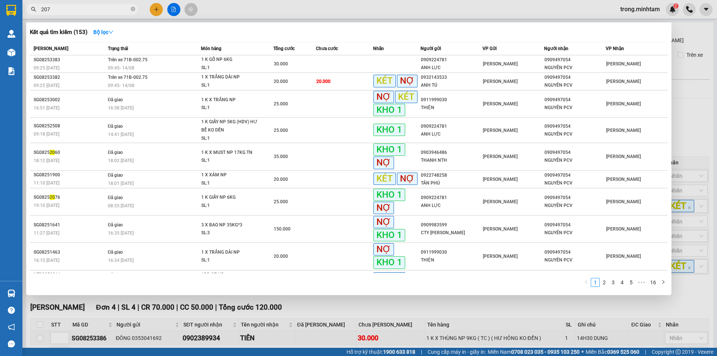
type input "2077"
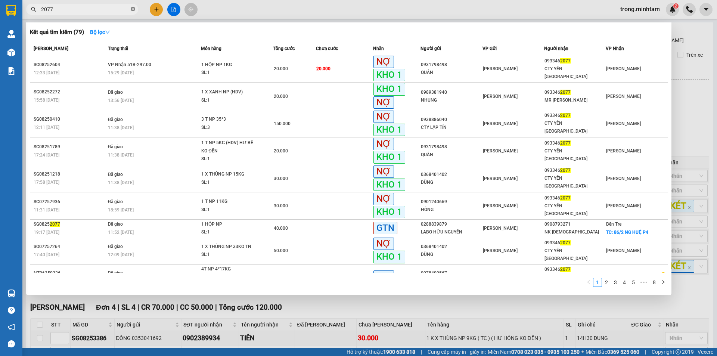
click at [133, 9] on icon "close-circle" at bounding box center [133, 9] width 4 height 4
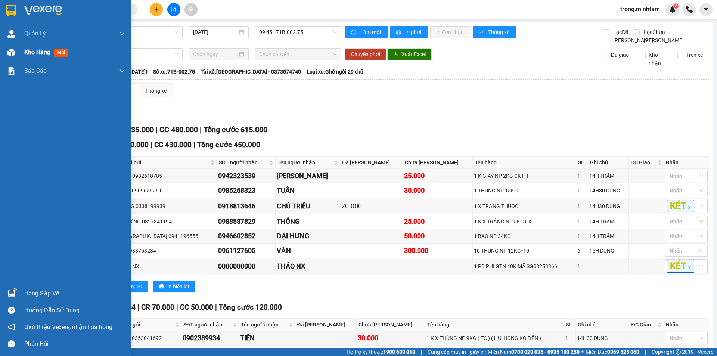
click at [43, 51] on span "Kho hàng" at bounding box center [37, 52] width 26 height 7
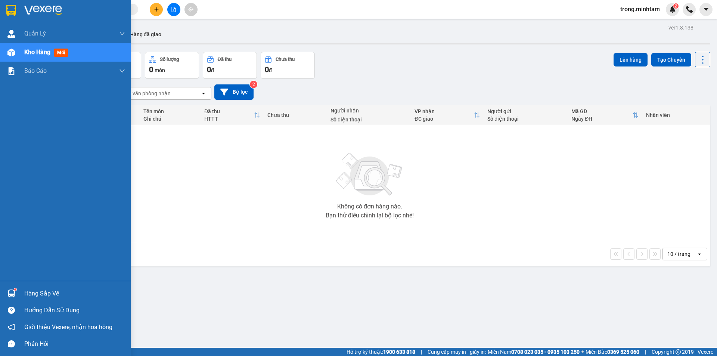
click at [46, 294] on div "Hàng sắp về" at bounding box center [74, 293] width 101 height 11
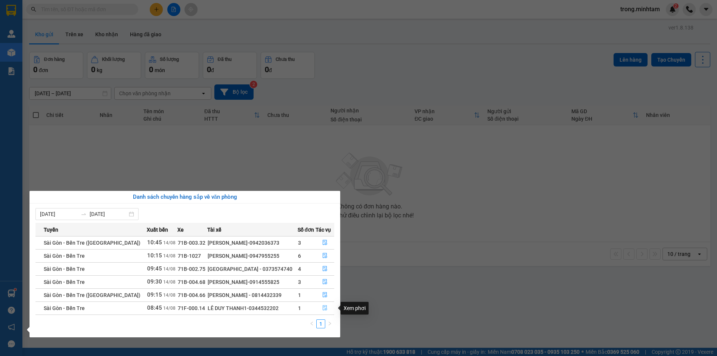
click at [322, 307] on icon "file-done" at bounding box center [324, 307] width 5 height 5
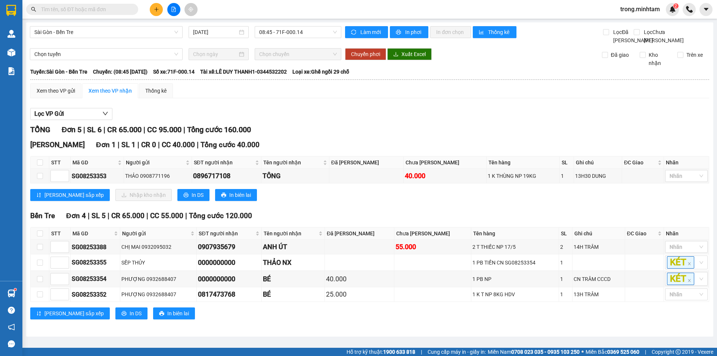
click at [84, 12] on input "text" at bounding box center [85, 9] width 88 height 8
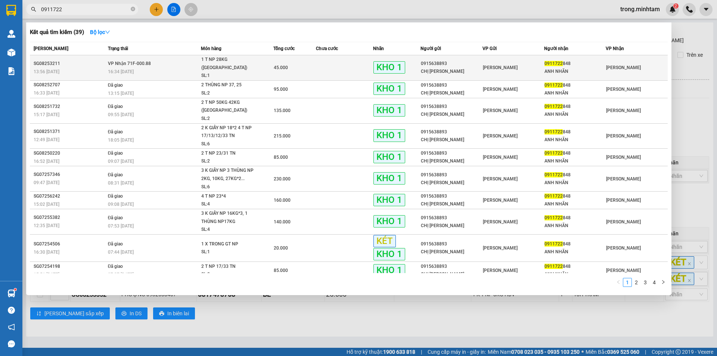
type input "0911722"
click at [233, 72] on div "SL: 1" at bounding box center [229, 76] width 56 height 8
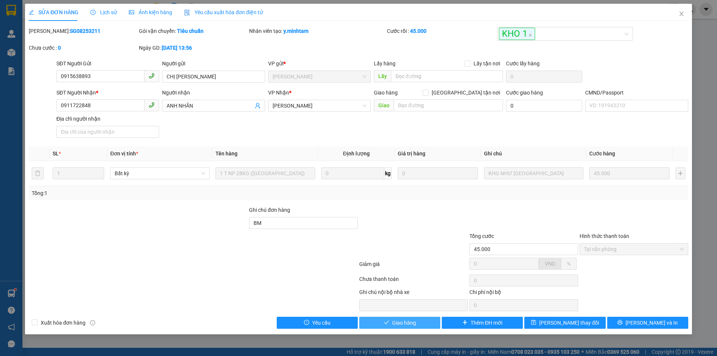
click at [419, 320] on button "Giao hàng" at bounding box center [399, 323] width 81 height 12
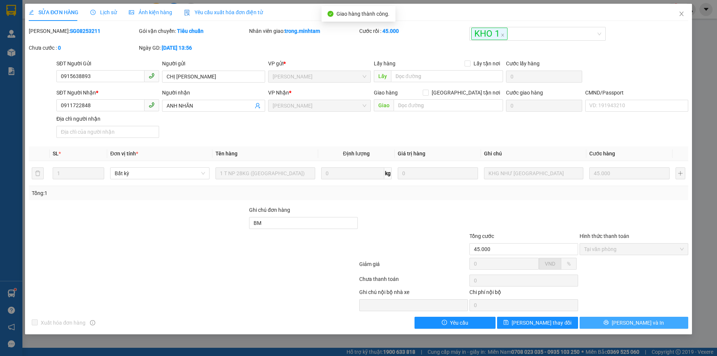
click at [652, 323] on button "[PERSON_NAME] và In" at bounding box center [634, 323] width 109 height 12
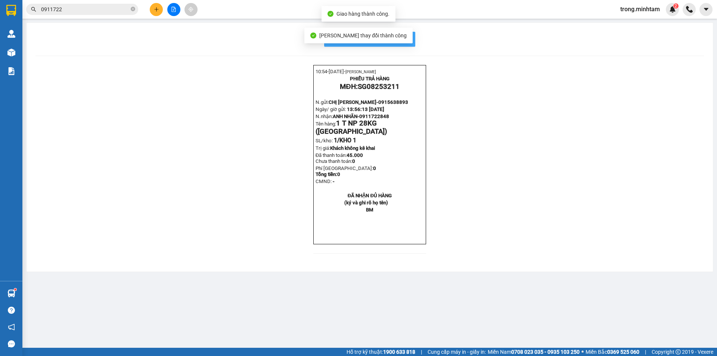
click at [407, 40] on span "In mẫu biên lai tự cấu hình" at bounding box center [374, 38] width 70 height 9
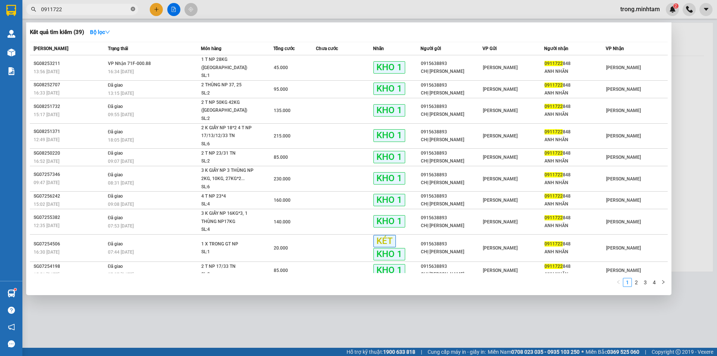
click at [133, 10] on icon "close-circle" at bounding box center [133, 9] width 4 height 4
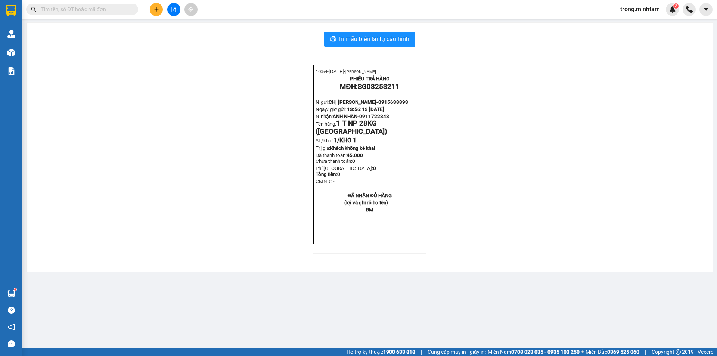
click at [91, 10] on input "text" at bounding box center [85, 9] width 88 height 8
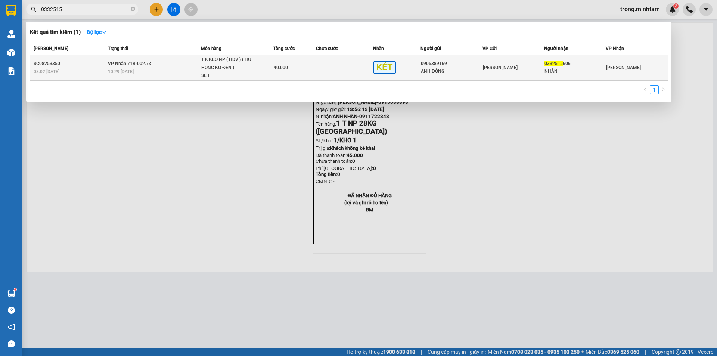
type input "0332515"
click at [297, 65] on div "40.000" at bounding box center [295, 67] width 42 height 8
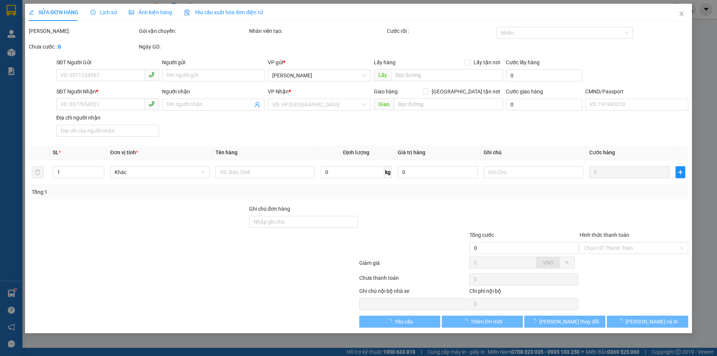
type input "0906389169"
type input "ANH ĐÔNG"
type input "0332515606"
type input "NHÂN"
type input "BM"
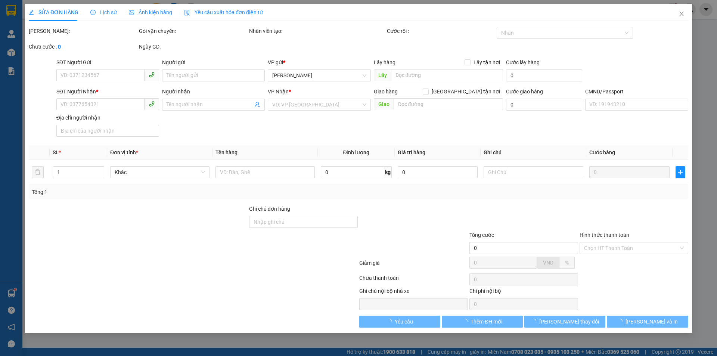
type input "40.000"
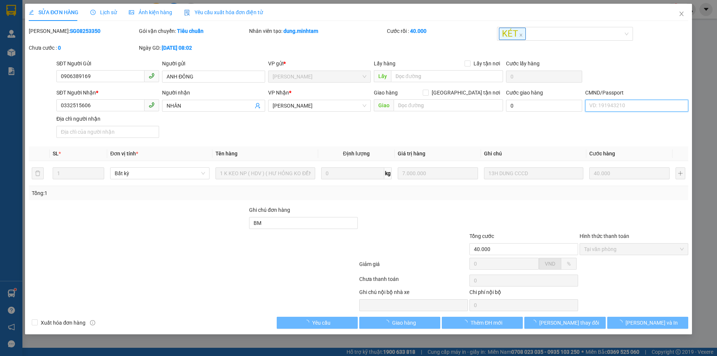
click at [602, 102] on input "CMND/Passport" at bounding box center [636, 106] width 103 height 12
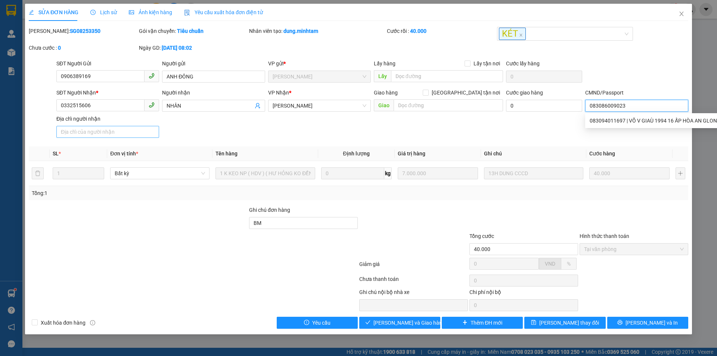
type input "083086009023"
click at [87, 133] on input "Địa chỉ người nhận" at bounding box center [107, 132] width 103 height 12
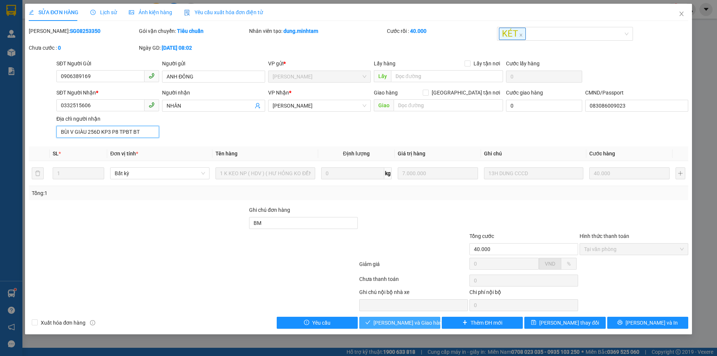
type input "BÙI V GIÀU 256D KP3 P8 TPBT BT"
click at [417, 324] on span "[PERSON_NAME] và Giao hàng" at bounding box center [409, 323] width 72 height 8
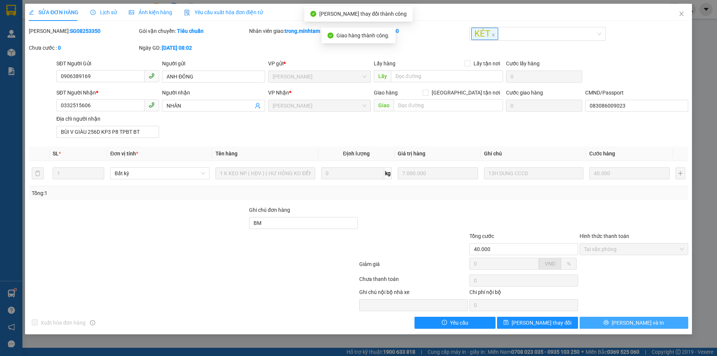
click at [609, 325] on icon "printer" at bounding box center [605, 322] width 5 height 5
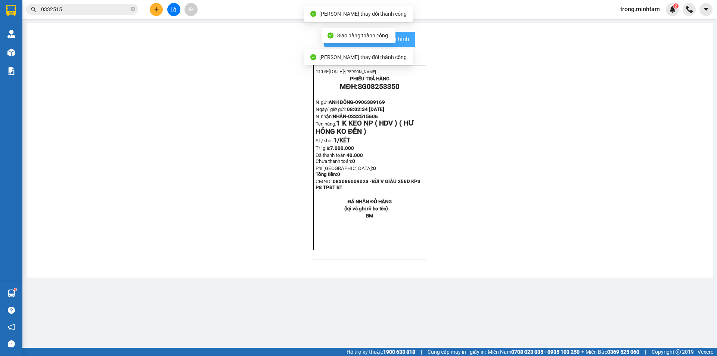
click at [403, 37] on span "In mẫu biên lai tự cấu hình" at bounding box center [374, 38] width 70 height 9
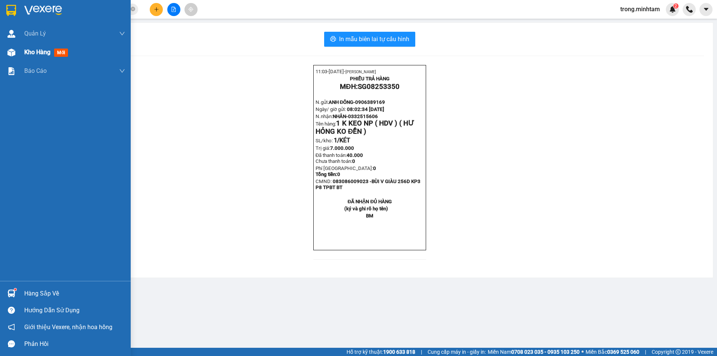
click at [43, 52] on span "Kho hàng" at bounding box center [37, 52] width 26 height 7
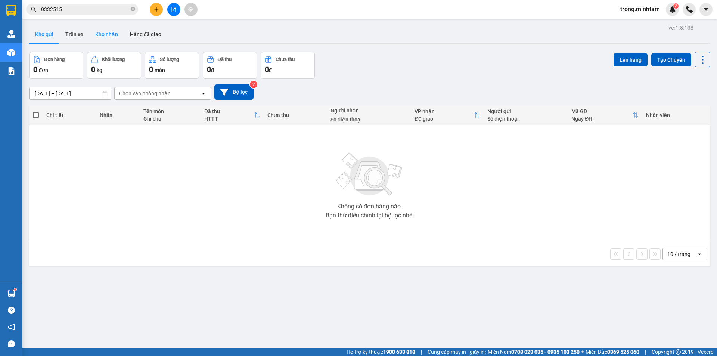
click at [109, 36] on button "Kho nhận" at bounding box center [106, 34] width 35 height 18
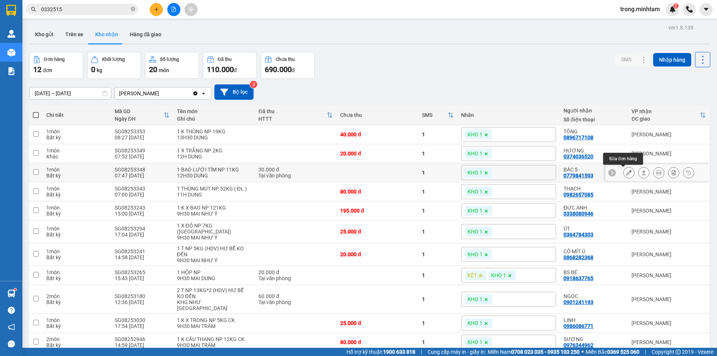
click at [626, 175] on icon at bounding box center [628, 172] width 5 height 5
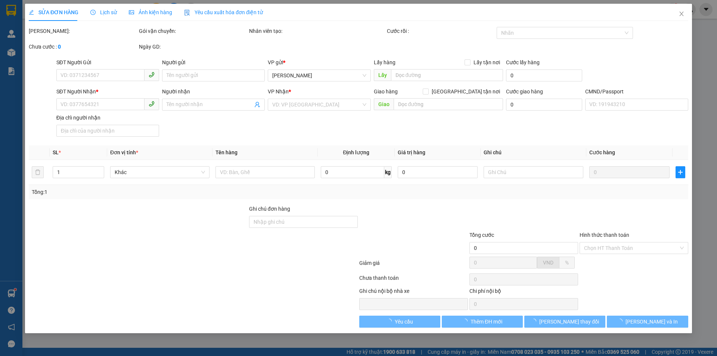
type input "0932133874"
type input "HÒA"
type input "0779841593"
type input "BÁC 5"
type input "BM"
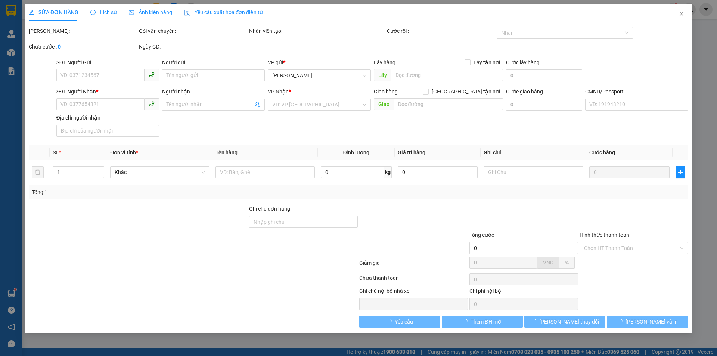
type input "30.000"
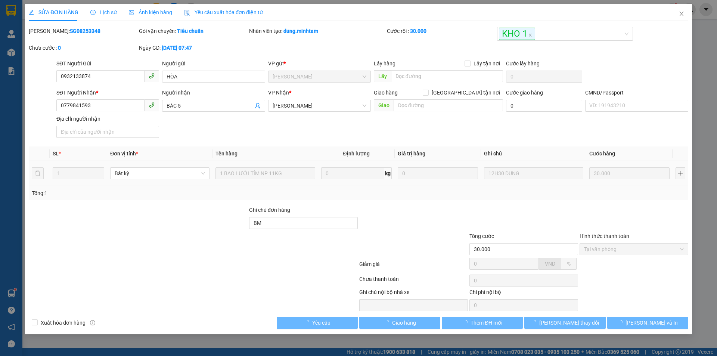
click at [407, 313] on div "Total Paid Fee 30.000 Total UnPaid Fee 0 Cash Collection Total Fee Mã ĐH: SG082…" at bounding box center [359, 178] width 660 height 302
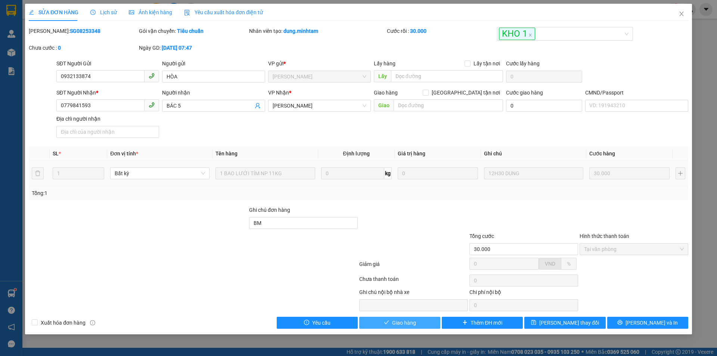
click at [400, 326] on span "Giao hàng" at bounding box center [404, 323] width 24 height 8
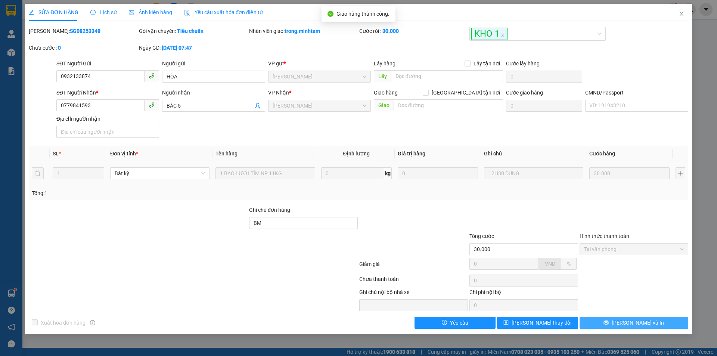
click at [615, 325] on button "[PERSON_NAME] và In" at bounding box center [634, 323] width 109 height 12
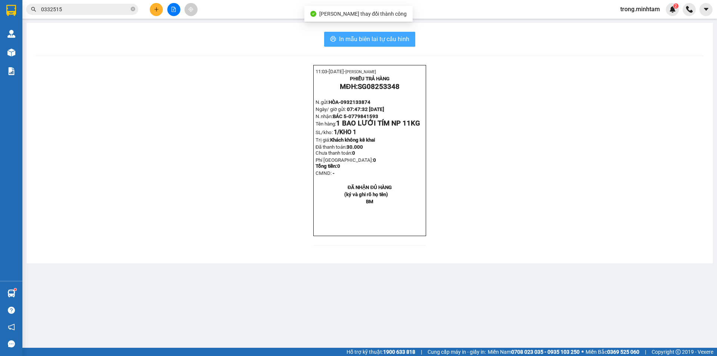
click at [408, 40] on span "In mẫu biên lai tự cấu hình" at bounding box center [374, 38] width 70 height 9
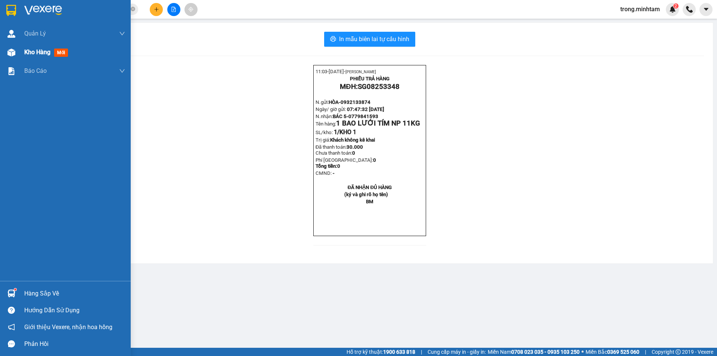
click at [42, 54] on span "Kho hàng" at bounding box center [37, 52] width 26 height 7
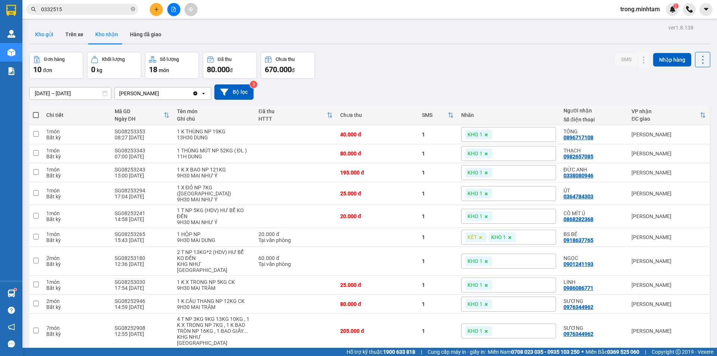
click at [34, 38] on button "Kho gửi" at bounding box center [44, 34] width 30 height 18
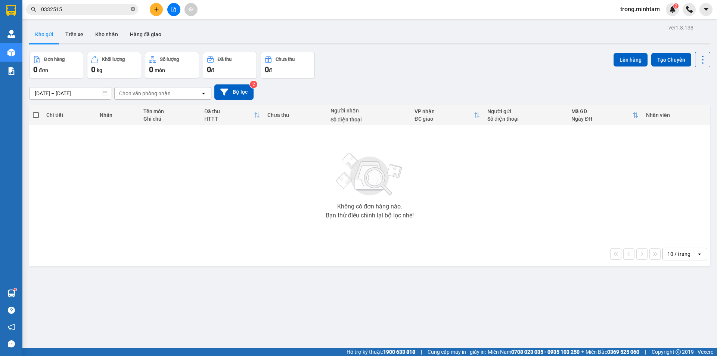
click at [133, 10] on icon "close-circle" at bounding box center [133, 9] width 4 height 4
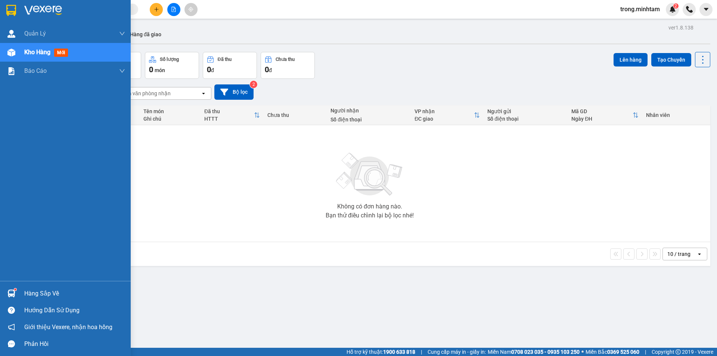
click at [50, 289] on div "Hàng sắp về" at bounding box center [74, 293] width 101 height 11
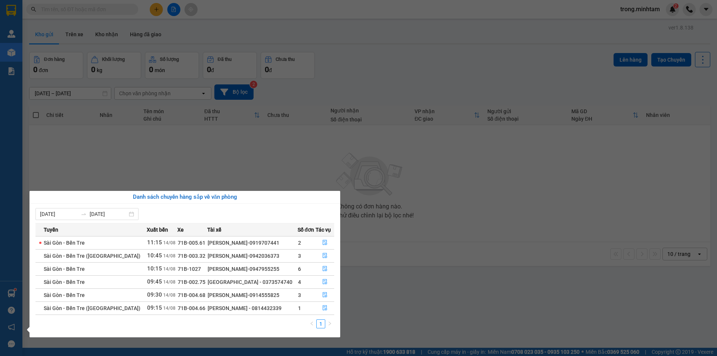
click at [125, 30] on section "Kết quả tìm kiếm ( 1 ) Bộ lọc Mã ĐH Trạng thái Món hàng Tổng cước Chưa cước Nhã…" at bounding box center [358, 178] width 717 height 356
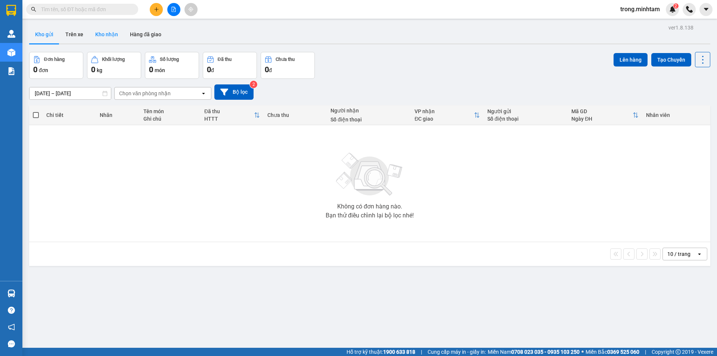
click at [109, 36] on button "Kho nhận" at bounding box center [106, 34] width 35 height 18
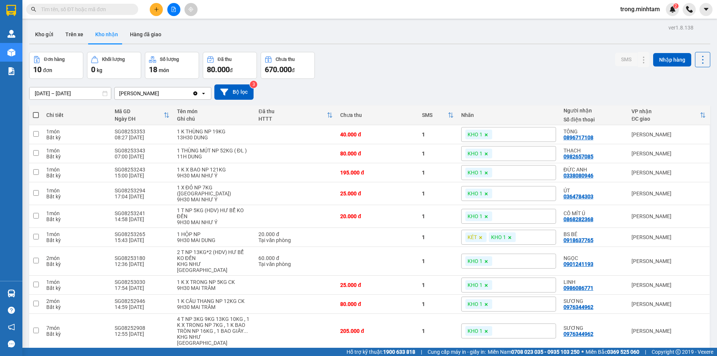
click at [73, 9] on input "text" at bounding box center [85, 9] width 88 height 8
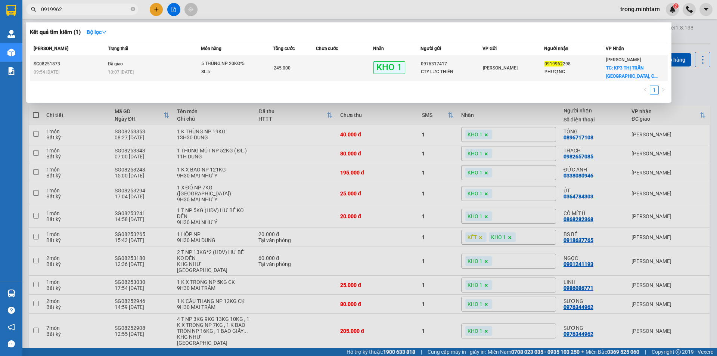
type input "0919962"
click at [374, 70] on span "KHO 1" at bounding box center [389, 67] width 32 height 12
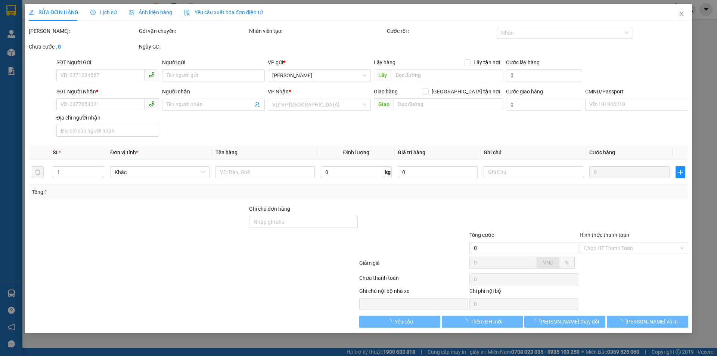
type input "0976317417"
type input "CTY LỰC THIÊN"
type input "0919962298"
type input "PHƯỢNG"
checkbox input "true"
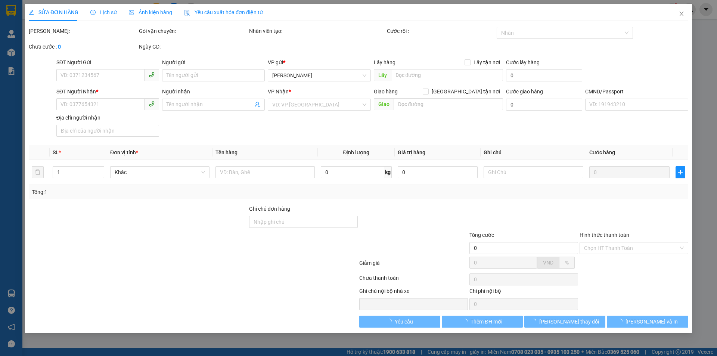
type input "KP3 THỊ TRẤN [GEOGRAPHIC_DATA], [GEOGRAPHIC_DATA]"
type input "70.000"
type input "245.000"
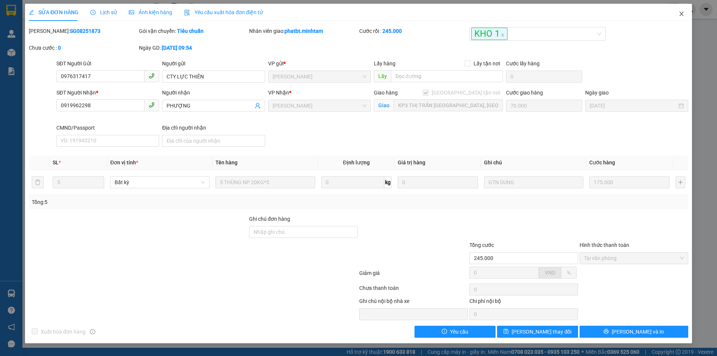
click at [686, 13] on span "Close" at bounding box center [681, 14] width 21 height 21
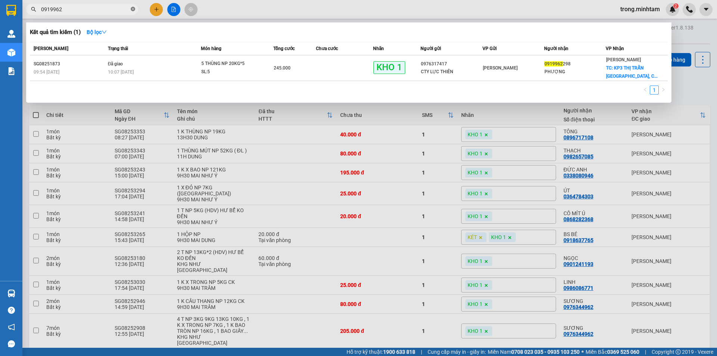
click at [134, 11] on icon "close-circle" at bounding box center [133, 9] width 4 height 4
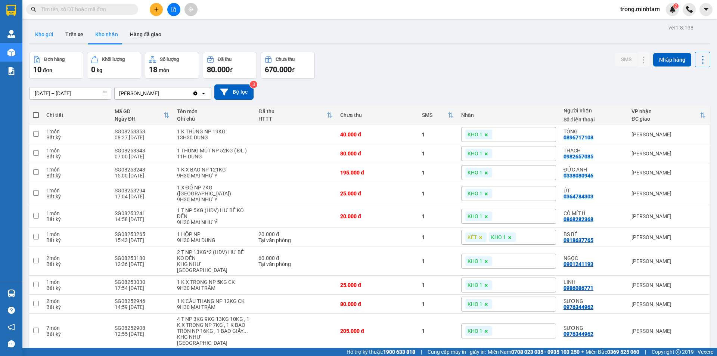
click at [38, 37] on button "Kho gửi" at bounding box center [44, 34] width 30 height 18
